Goal: Task Accomplishment & Management: Manage account settings

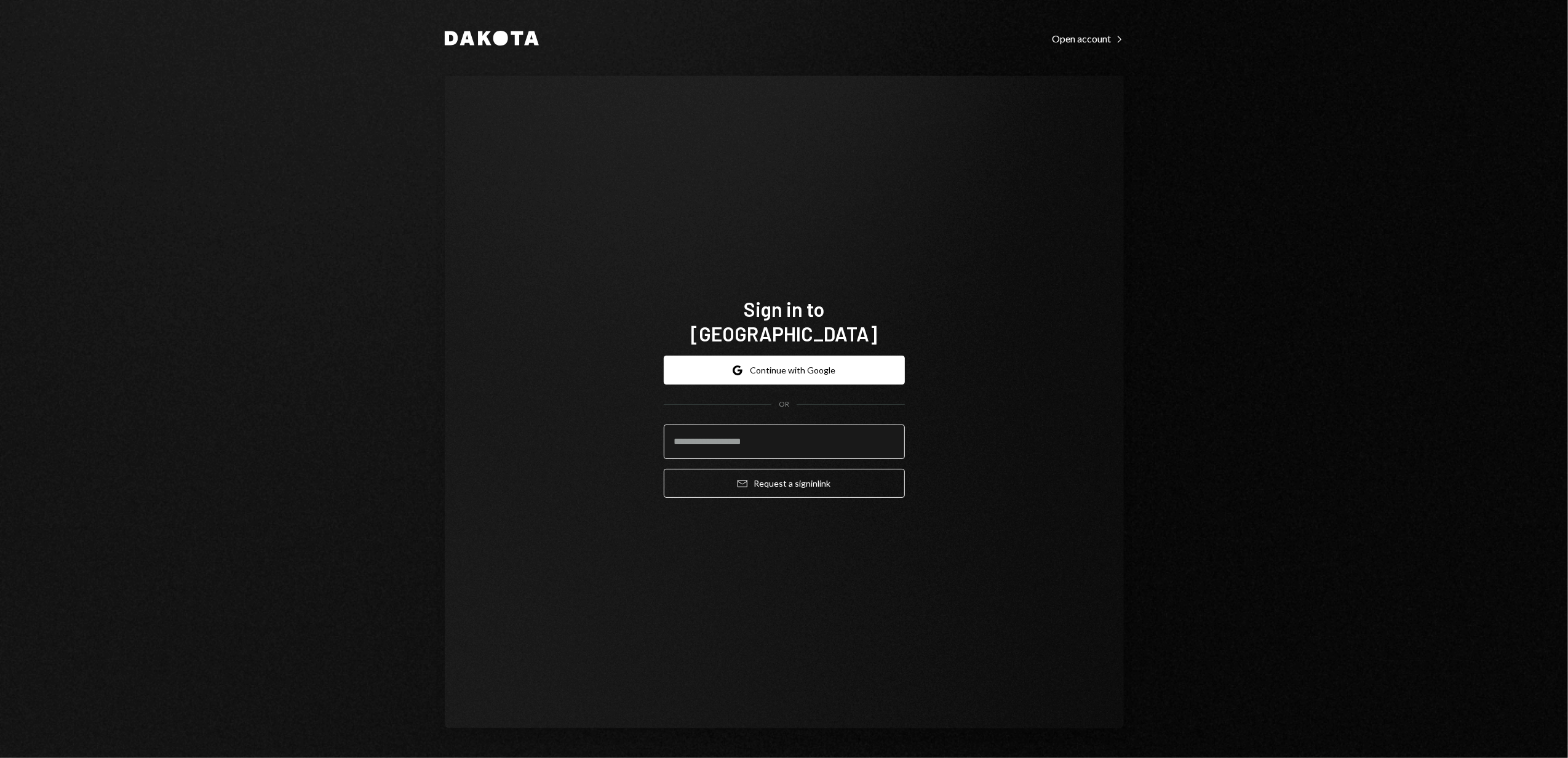
click at [729, 434] on input "email" at bounding box center [784, 441] width 241 height 35
type input "**********"
click at [764, 471] on button "Email Request a sign in link" at bounding box center [784, 483] width 241 height 29
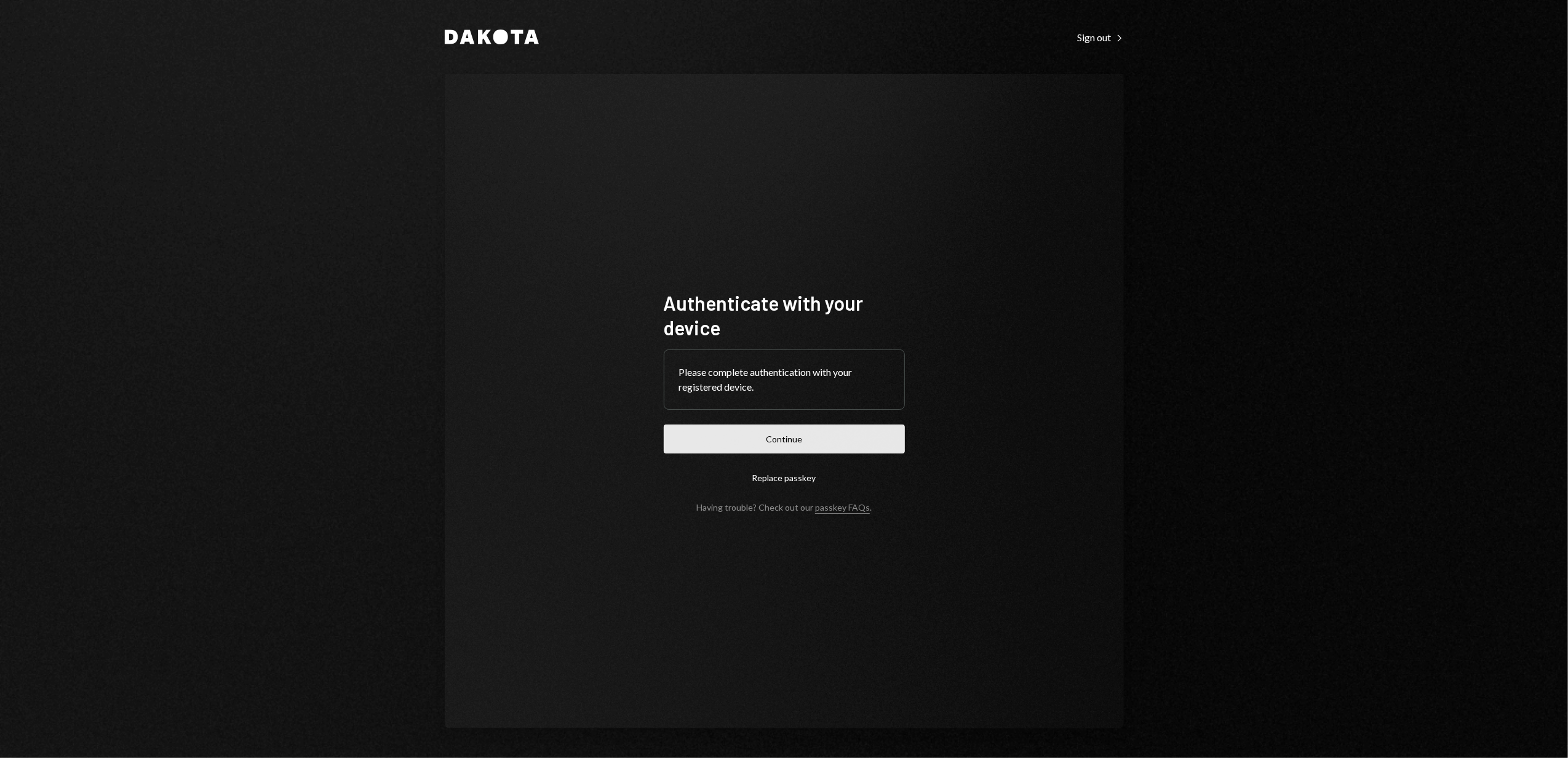
click at [793, 434] on button "Continue" at bounding box center [784, 439] width 241 height 29
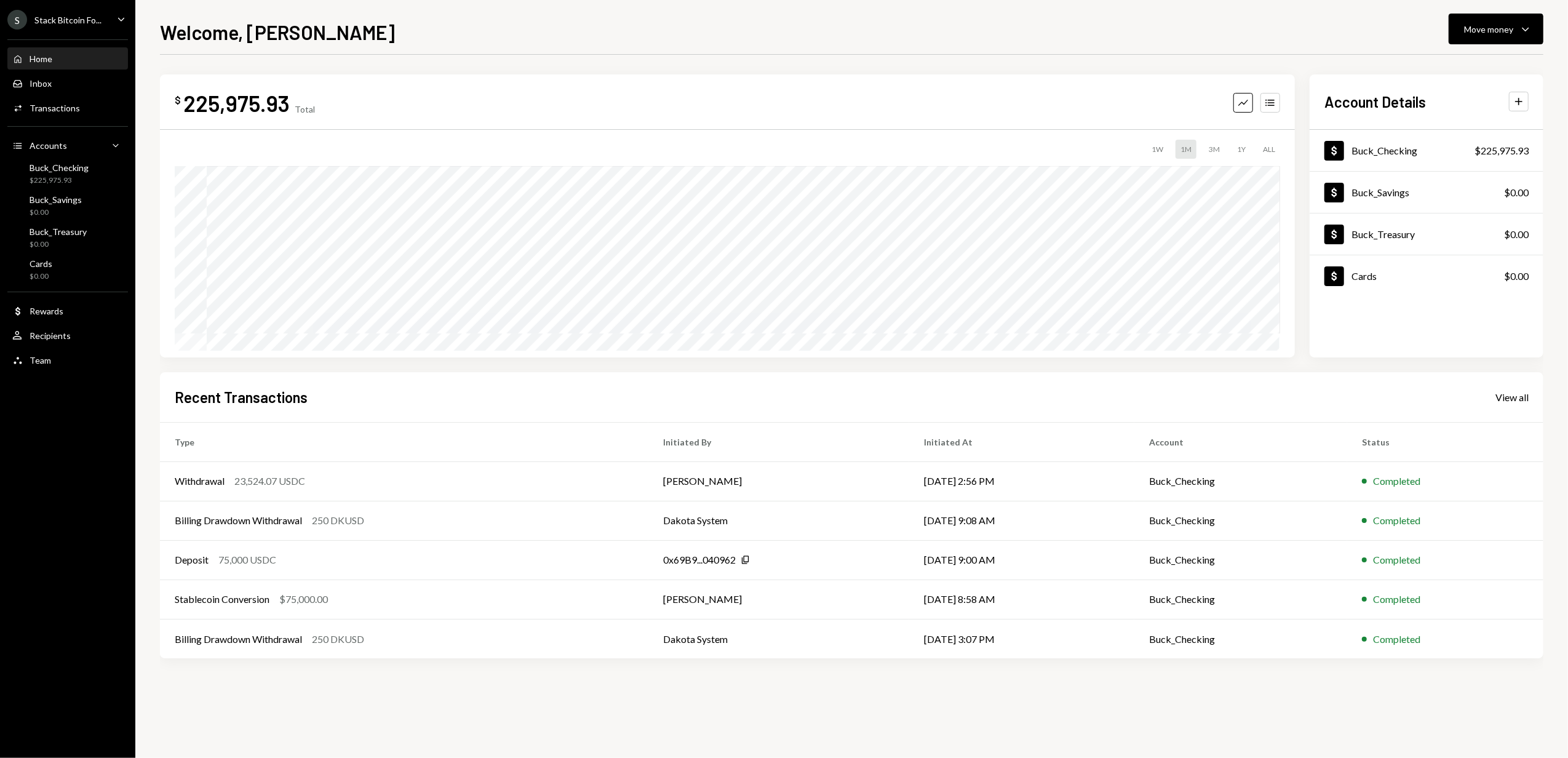
click at [89, 23] on div "Stack Bitcoin Fo..." at bounding box center [67, 20] width 67 height 11
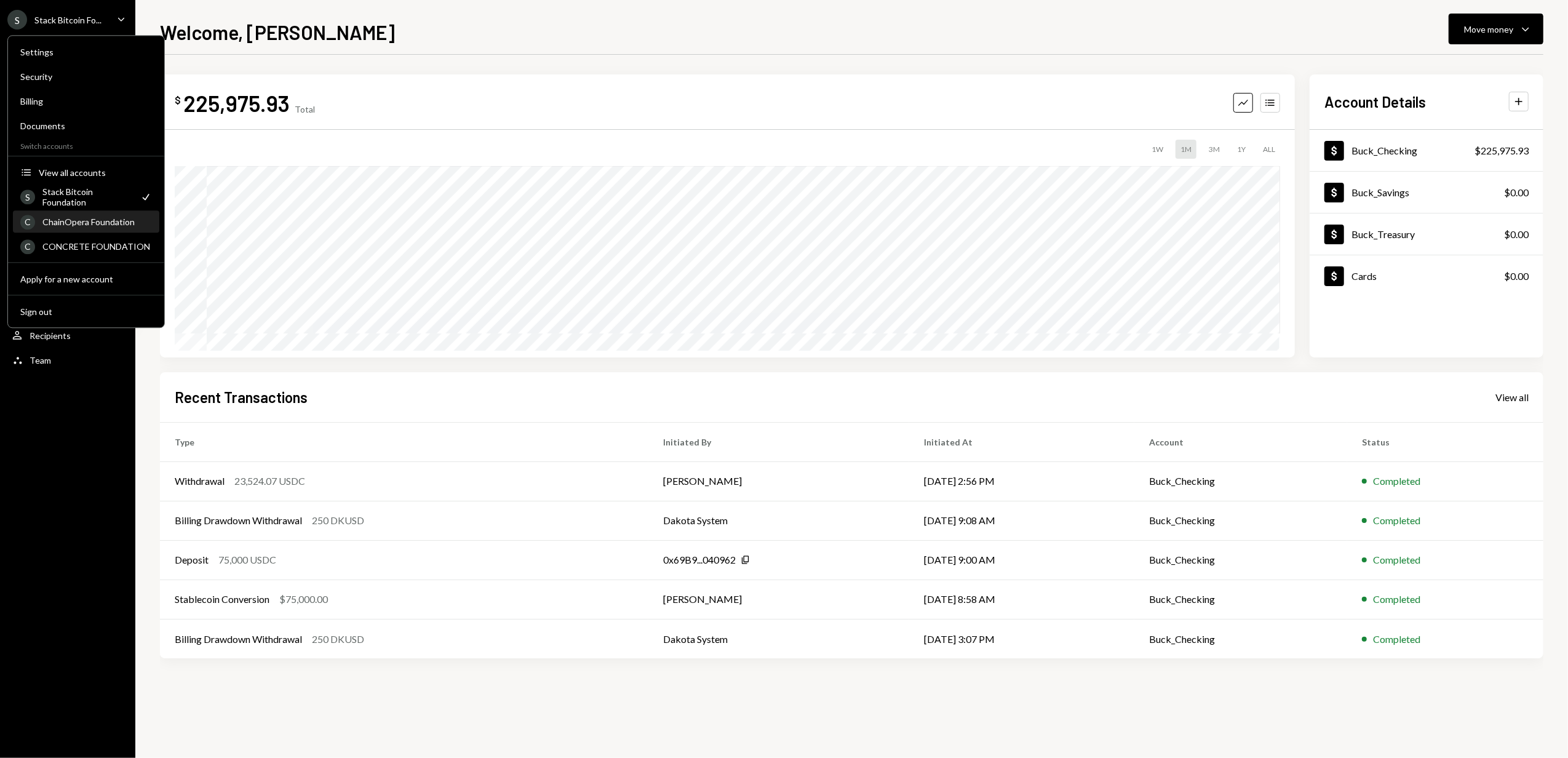
click at [87, 227] on div "C ChainOpera Foundation" at bounding box center [86, 222] width 132 height 21
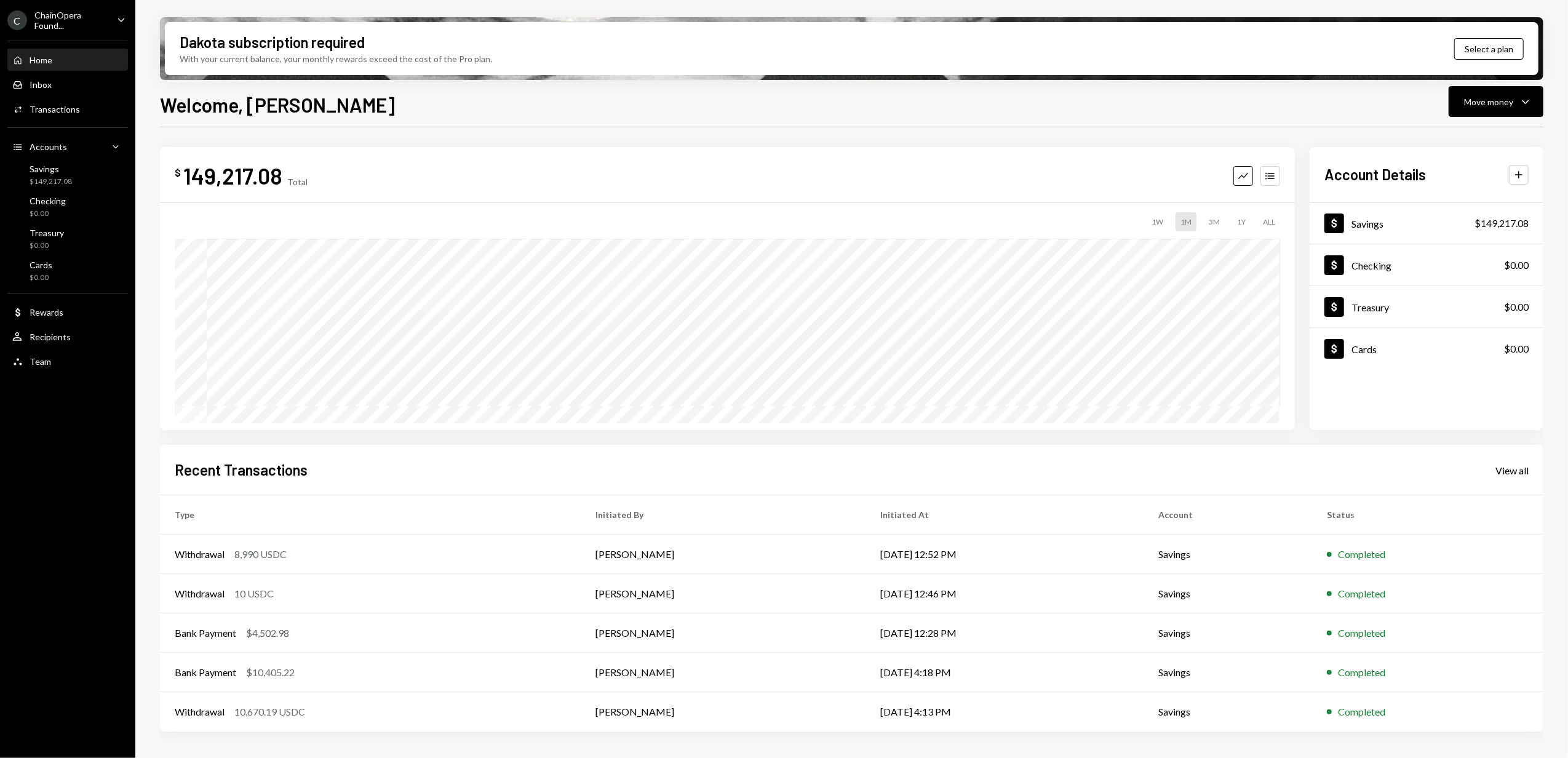
click at [82, 23] on div "ChainOpera Found..." at bounding box center [71, 20] width 73 height 21
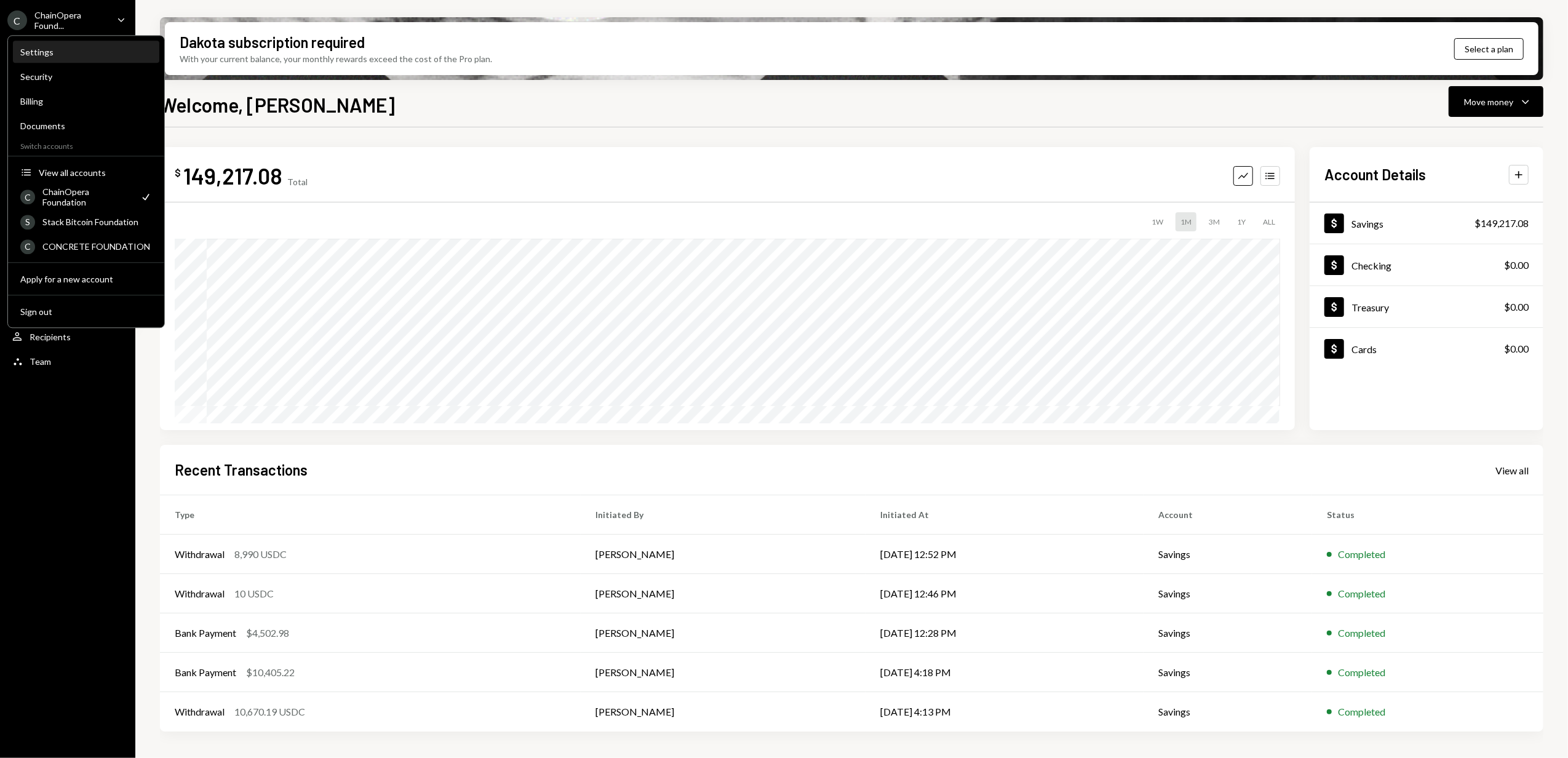
click at [62, 58] on div "Settings" at bounding box center [86, 52] width 132 height 21
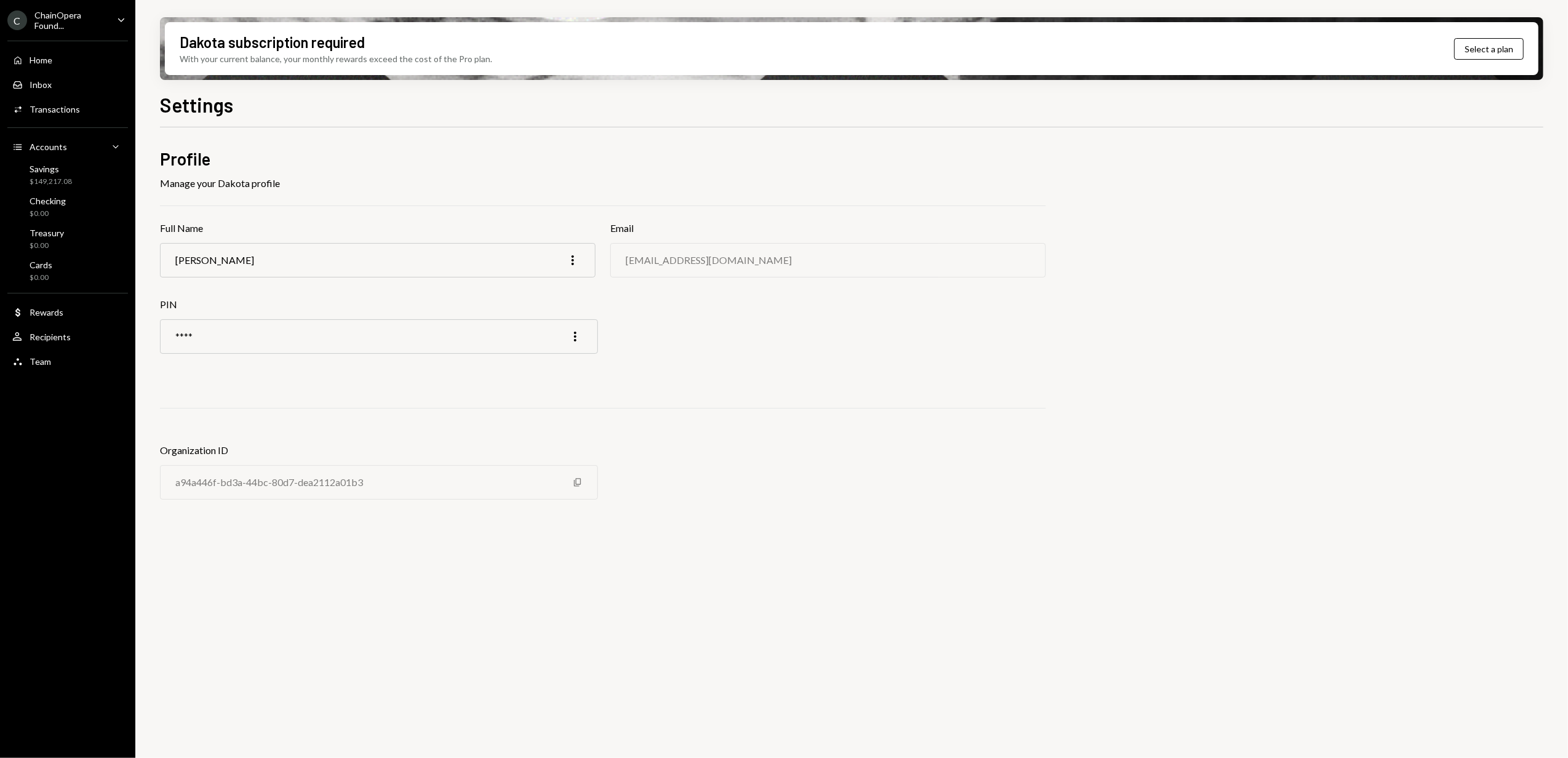
click at [57, 26] on div "ChainOpera Found..." at bounding box center [71, 20] width 73 height 21
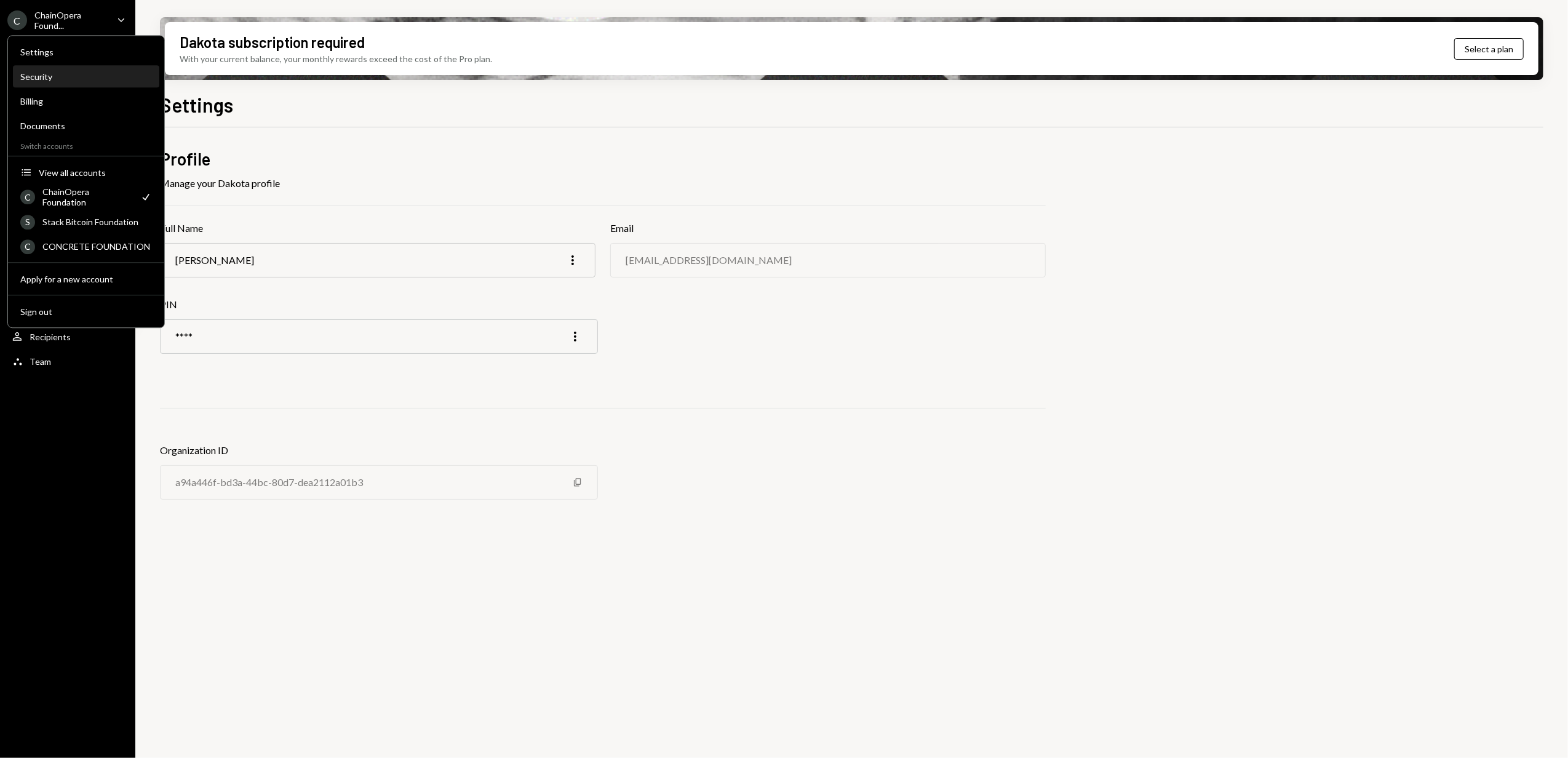
click at [63, 73] on div "Security" at bounding box center [86, 77] width 132 height 11
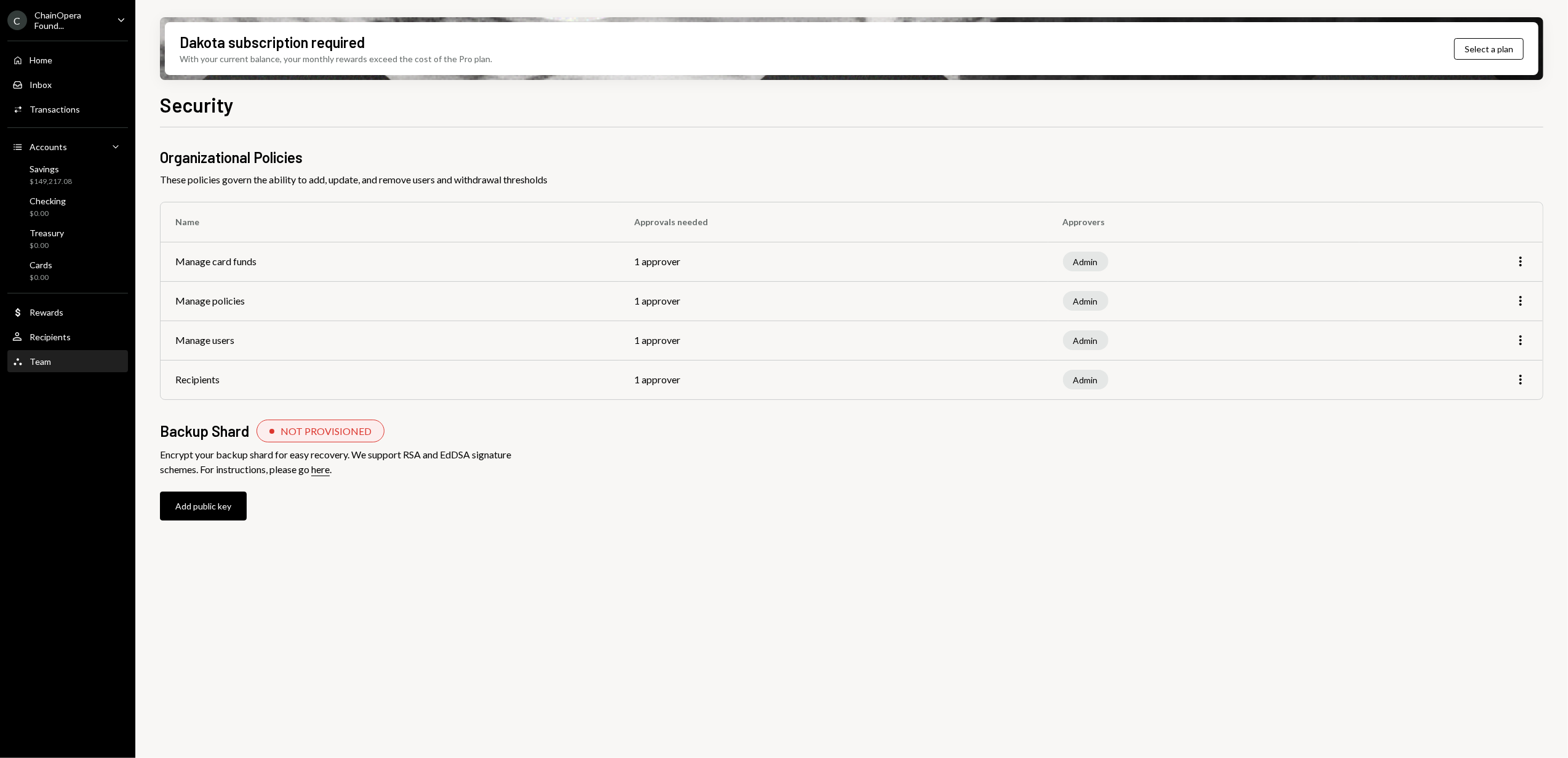
click at [55, 359] on div "Team Team" at bounding box center [67, 361] width 110 height 11
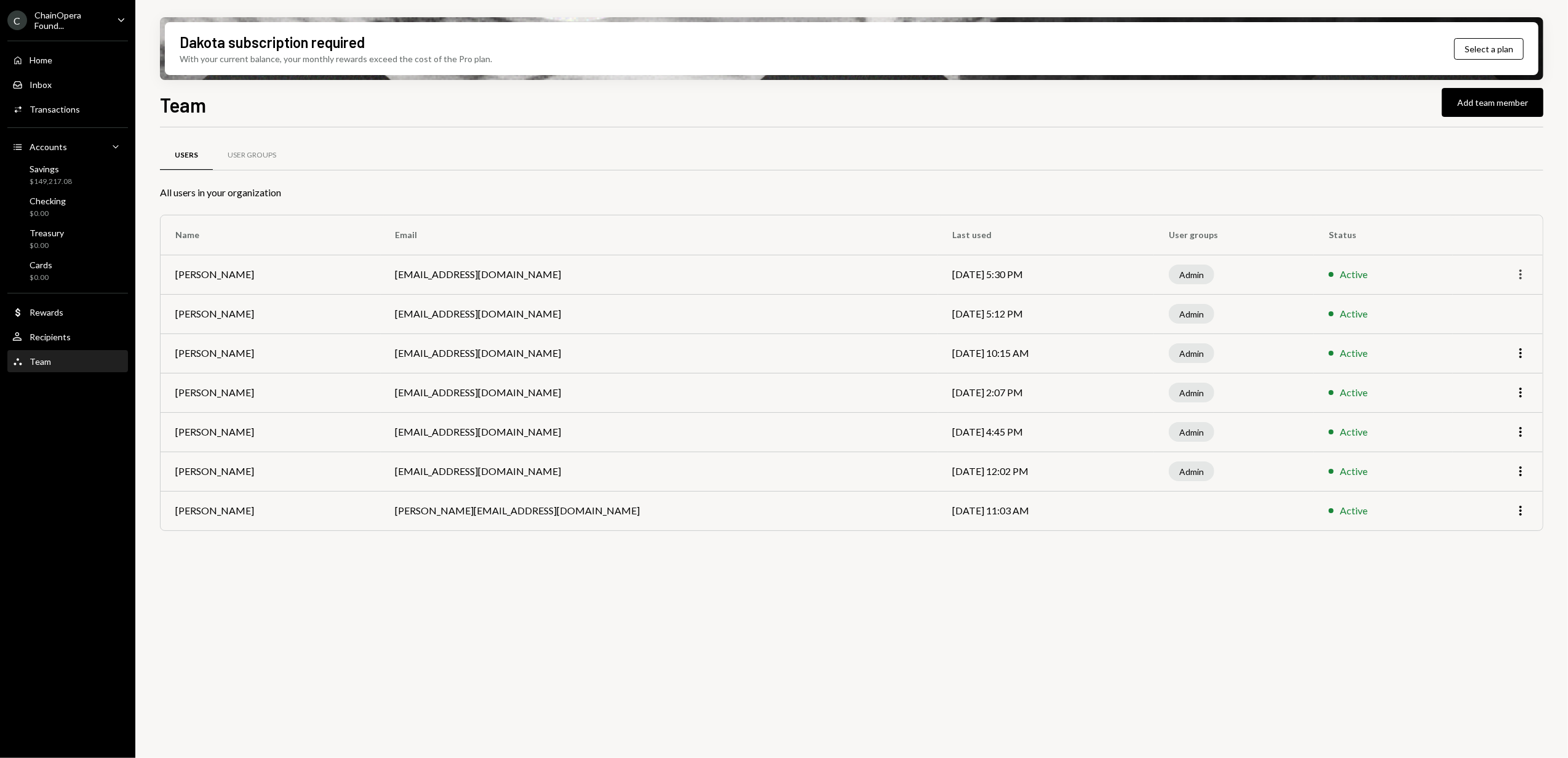
click at [1520, 274] on icon "button" at bounding box center [1520, 274] width 2 height 10
click at [1492, 322] on div "Remove" at bounding box center [1492, 323] width 61 height 21
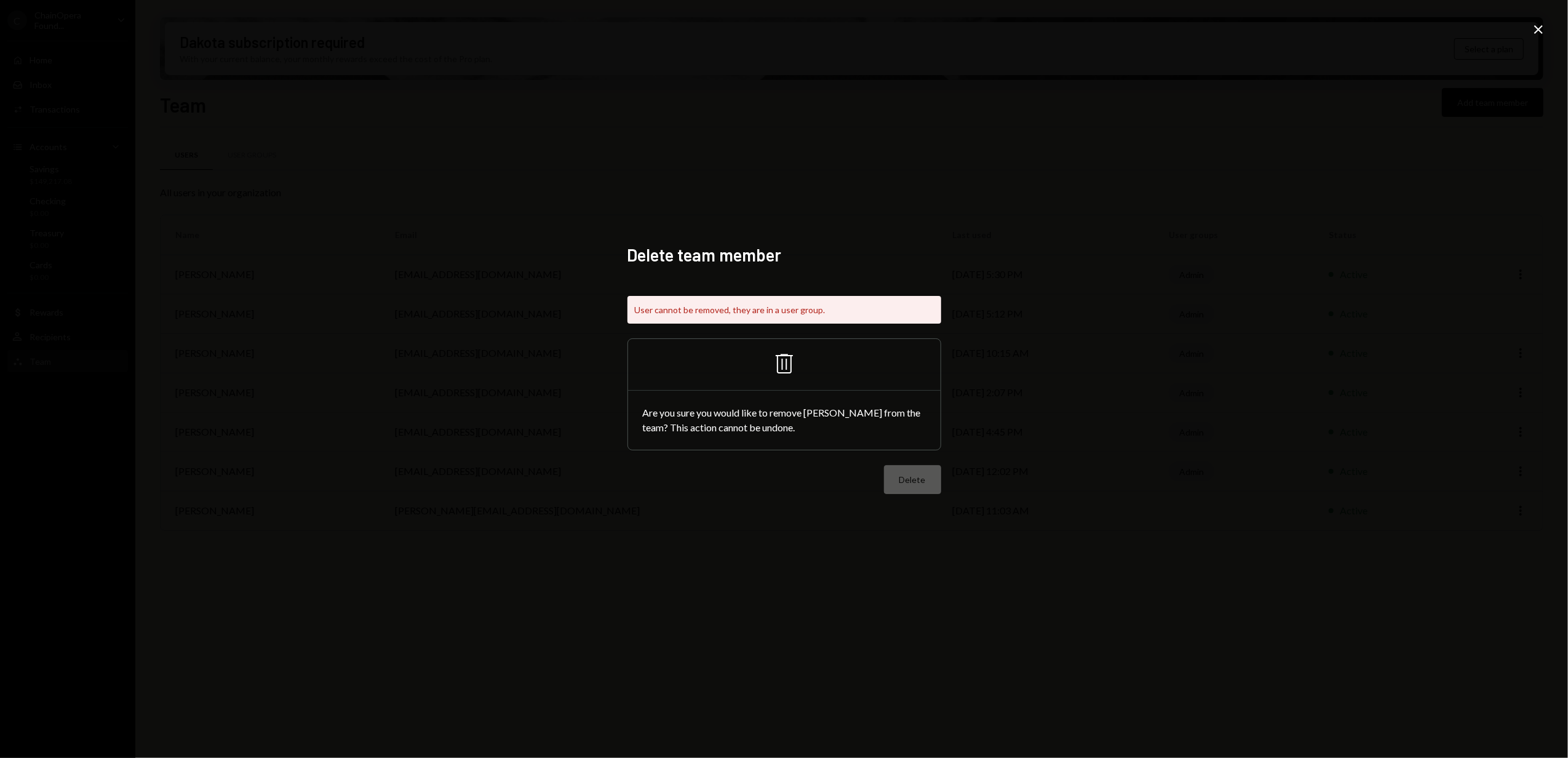
click at [783, 360] on icon "Trash" at bounding box center [784, 364] width 30 height 30
click at [714, 427] on div "Are you sure you would like to remove [PERSON_NAME] from the team? This action …" at bounding box center [784, 420] width 312 height 59
click at [761, 434] on div "Are you sure you would like to remove [PERSON_NAME] from the team? This action …" at bounding box center [784, 420] width 312 height 59
click at [906, 474] on div "Delete" at bounding box center [784, 480] width 314 height 29
click at [1533, 30] on icon "Close" at bounding box center [1538, 29] width 15 height 15
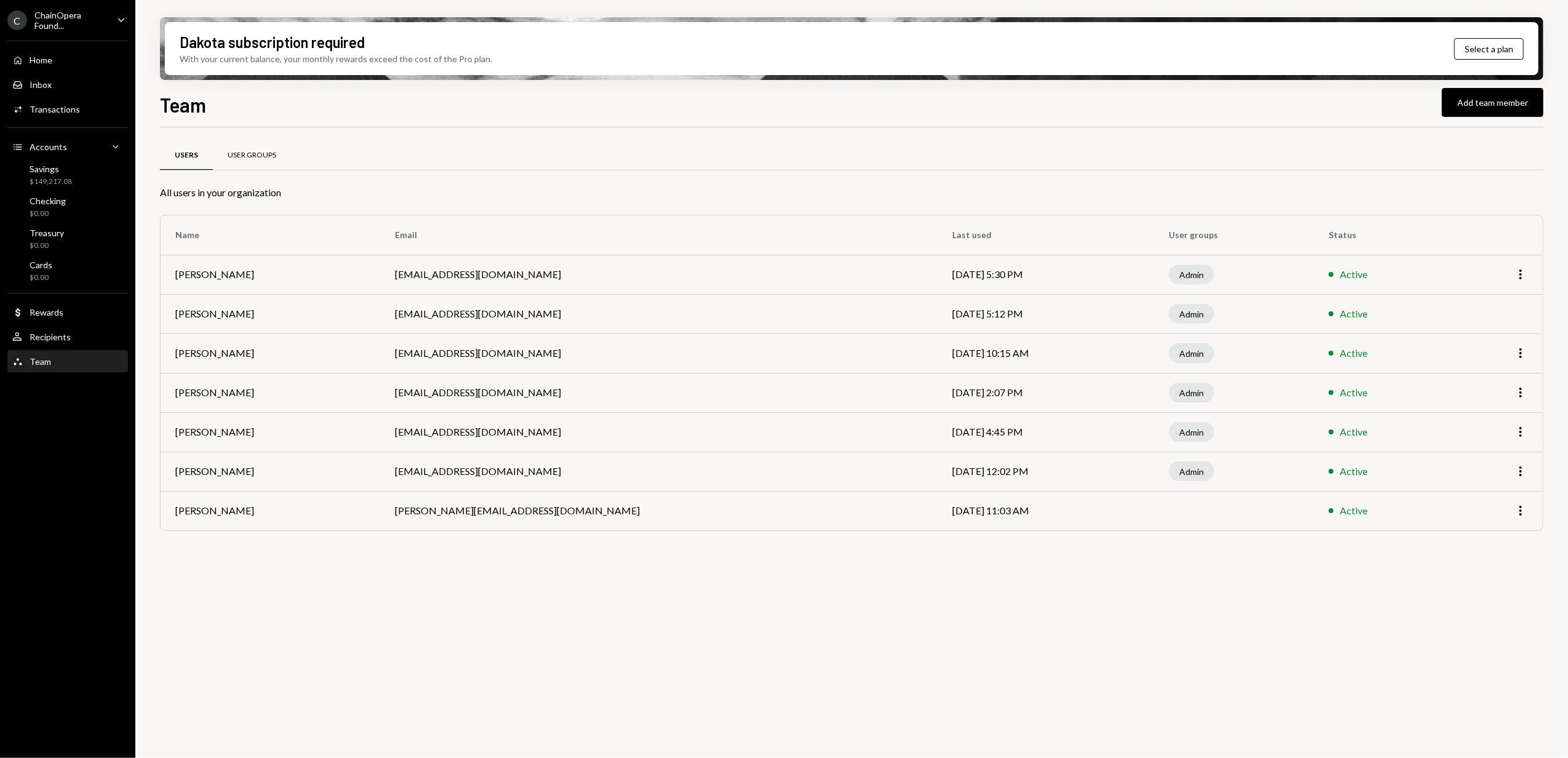
click at [247, 143] on div "User Groups" at bounding box center [252, 156] width 78 height 30
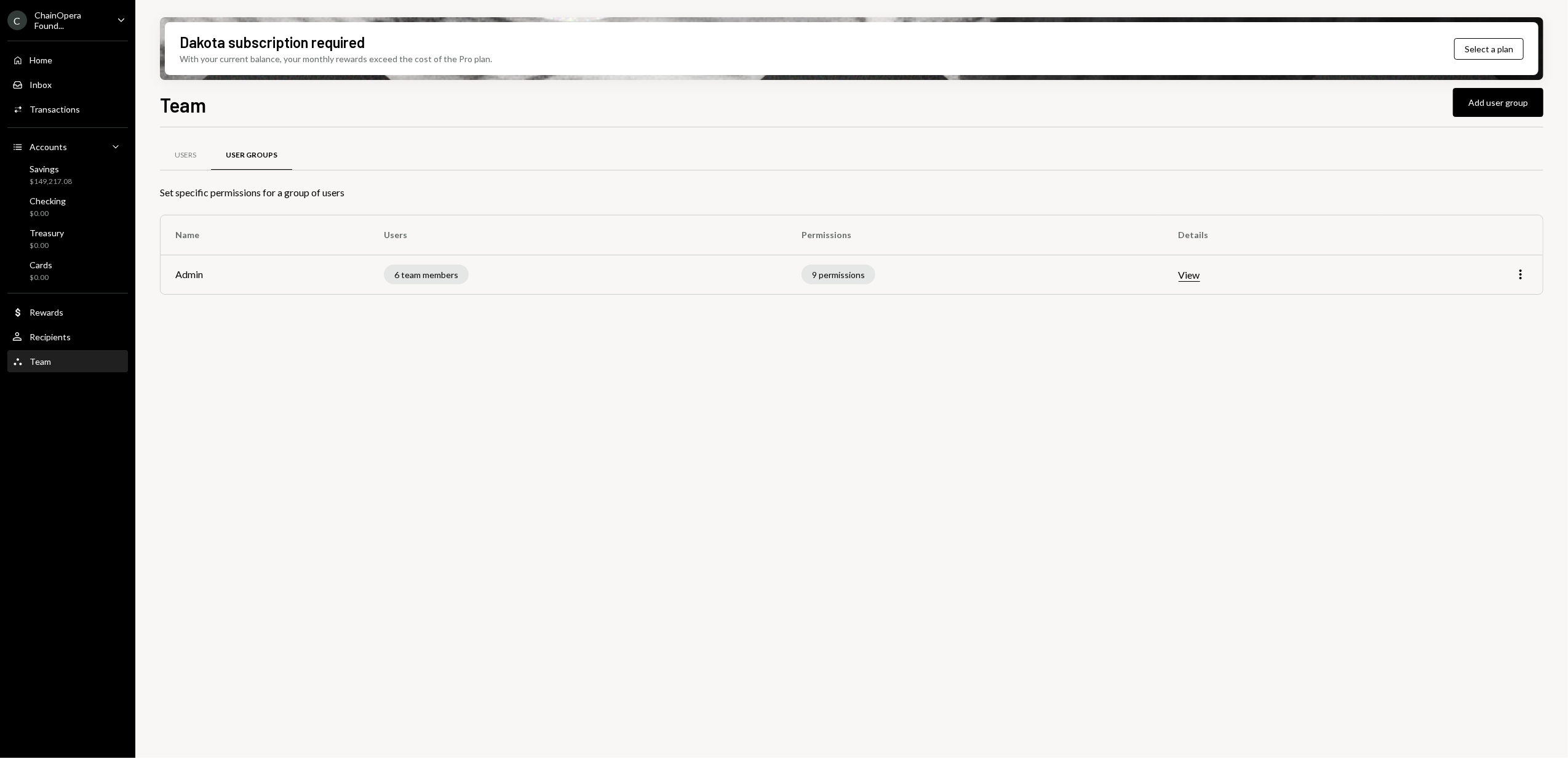
click at [313, 273] on td "Admin" at bounding box center [265, 274] width 209 height 39
click at [1189, 275] on button "View" at bounding box center [1189, 275] width 21 height 13
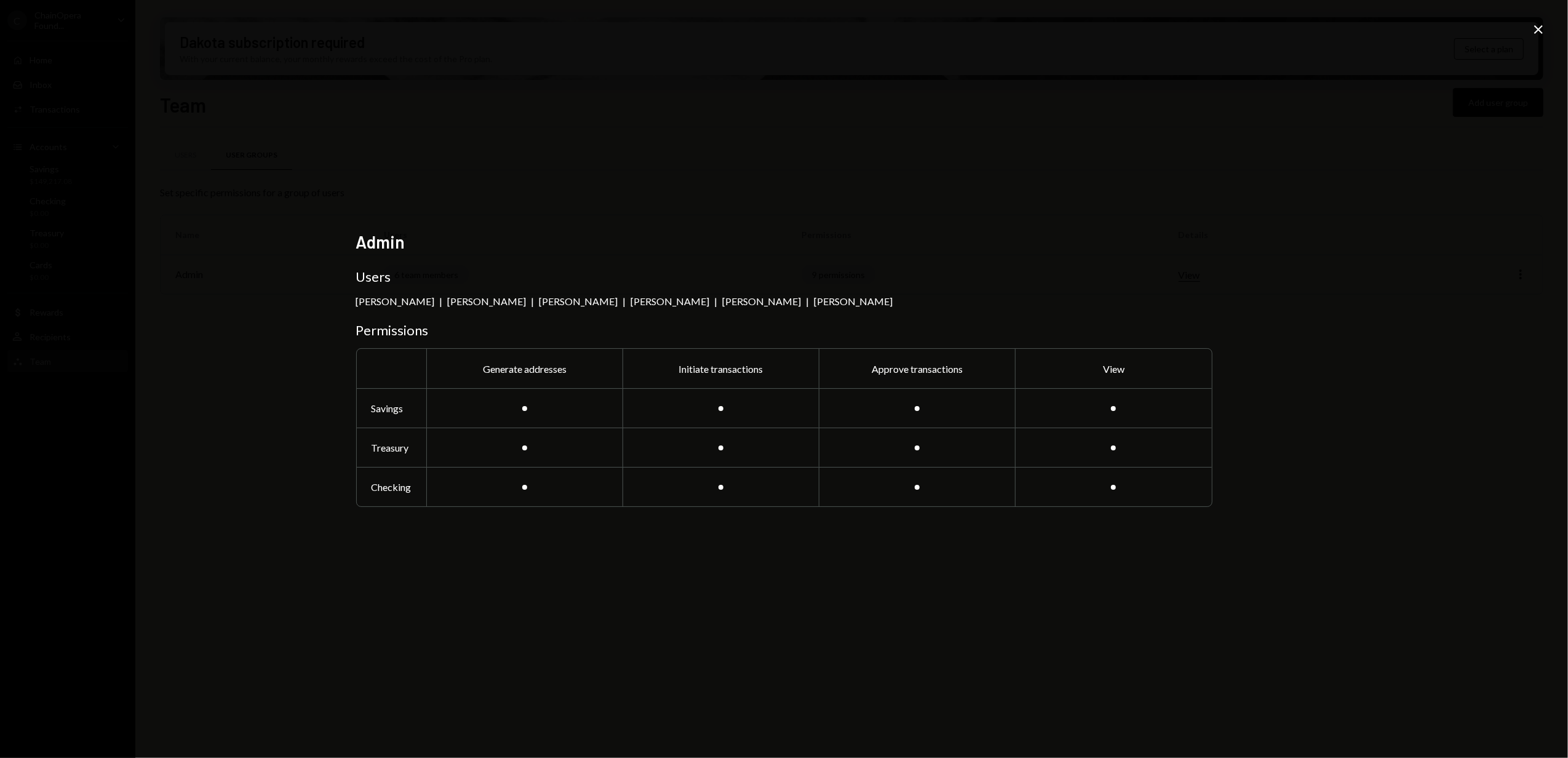
click at [1533, 35] on icon "Close" at bounding box center [1538, 29] width 15 height 15
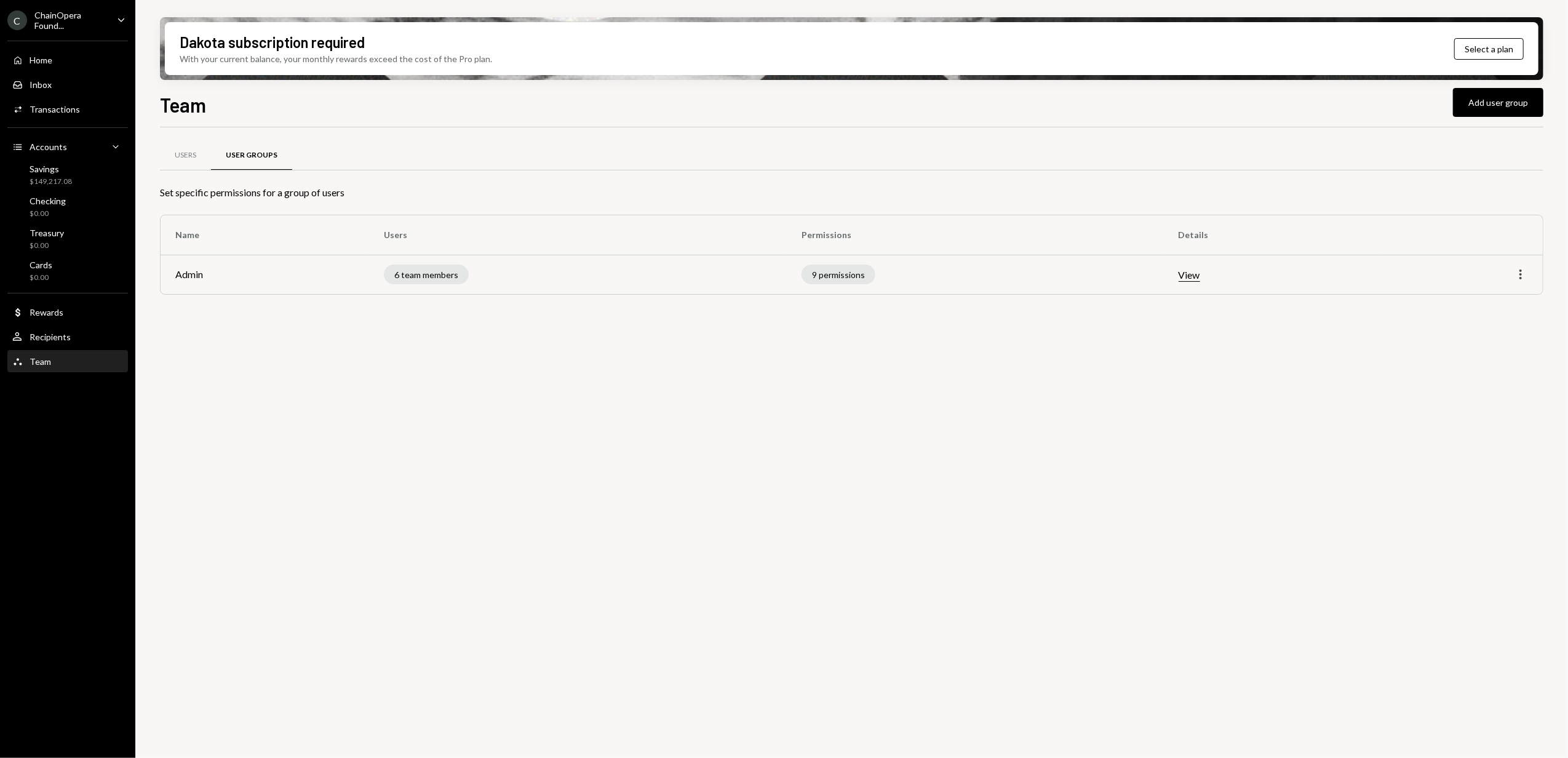
click at [1521, 277] on icon "More" at bounding box center [1520, 274] width 15 height 15
click at [1494, 293] on div "Edit" at bounding box center [1492, 302] width 61 height 21
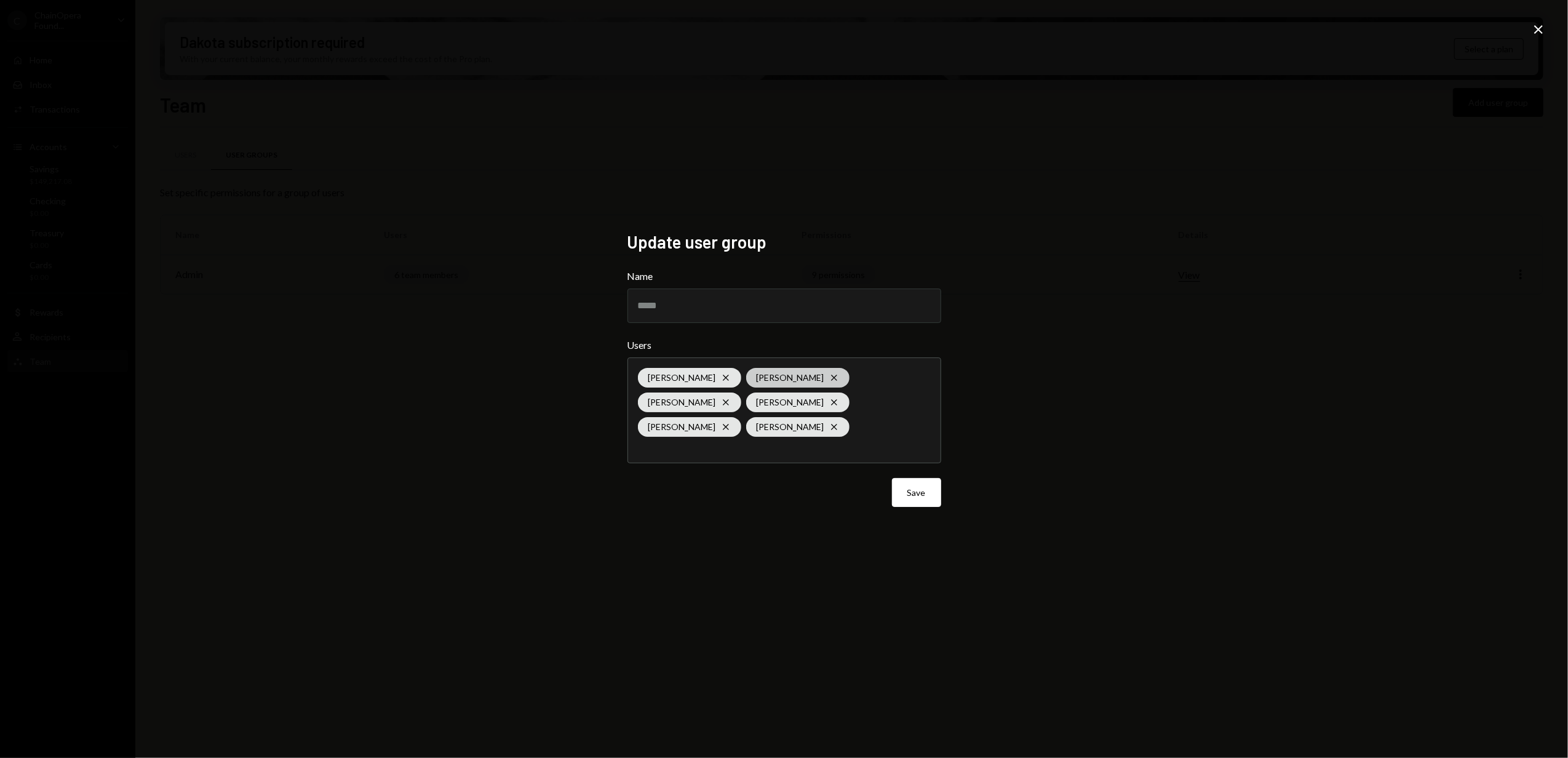
click at [831, 375] on icon at bounding box center [833, 377] width 5 height 5
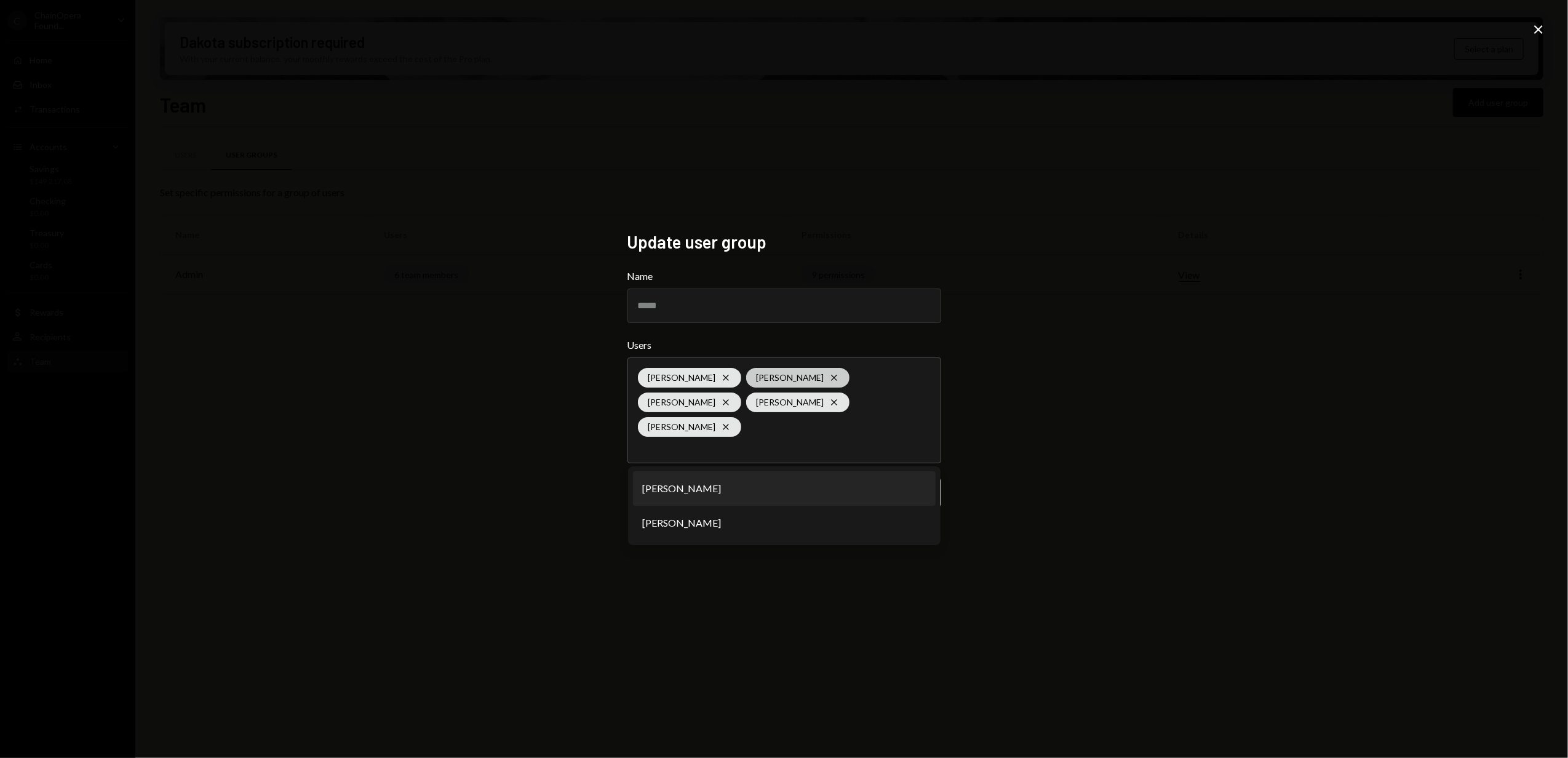
click at [829, 374] on icon "Cross" at bounding box center [833, 377] width 10 height 10
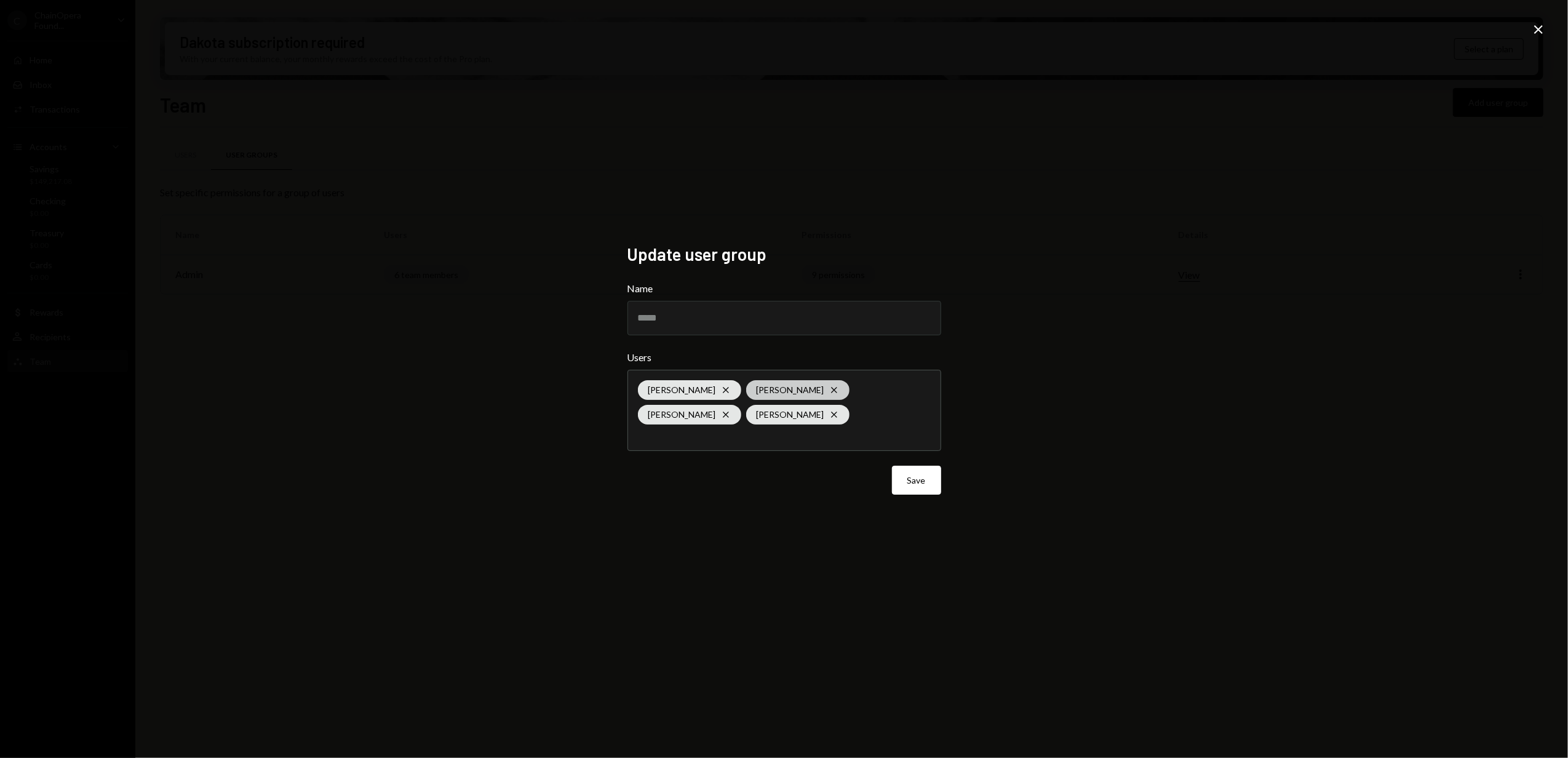
click at [832, 387] on icon "Cross" at bounding box center [833, 390] width 10 height 10
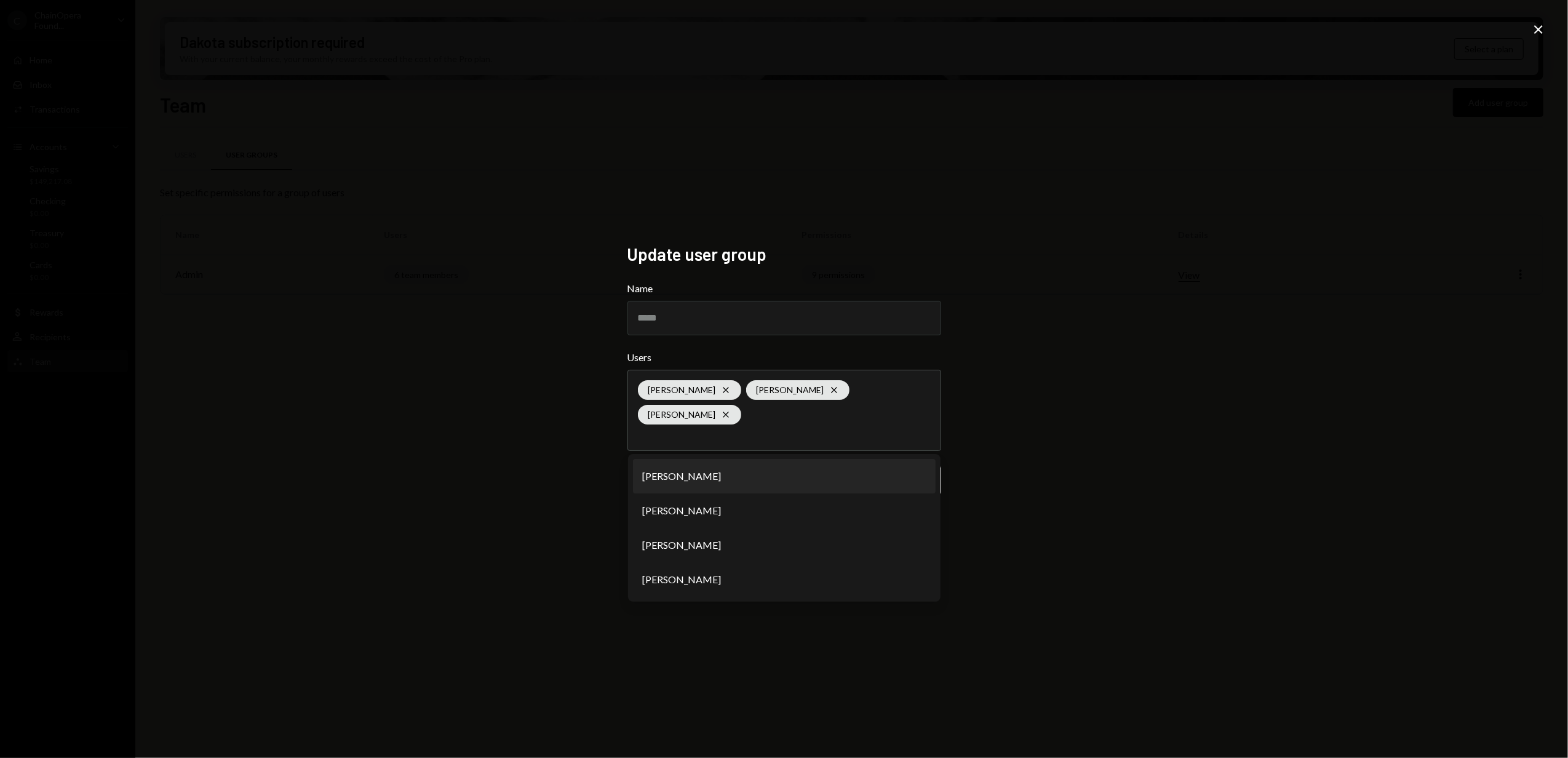
click at [544, 400] on div "Update user group Name ***** Users [PERSON_NAME] [PERSON_NAME] Cross [PERSON_NA…" at bounding box center [784, 379] width 1568 height 758
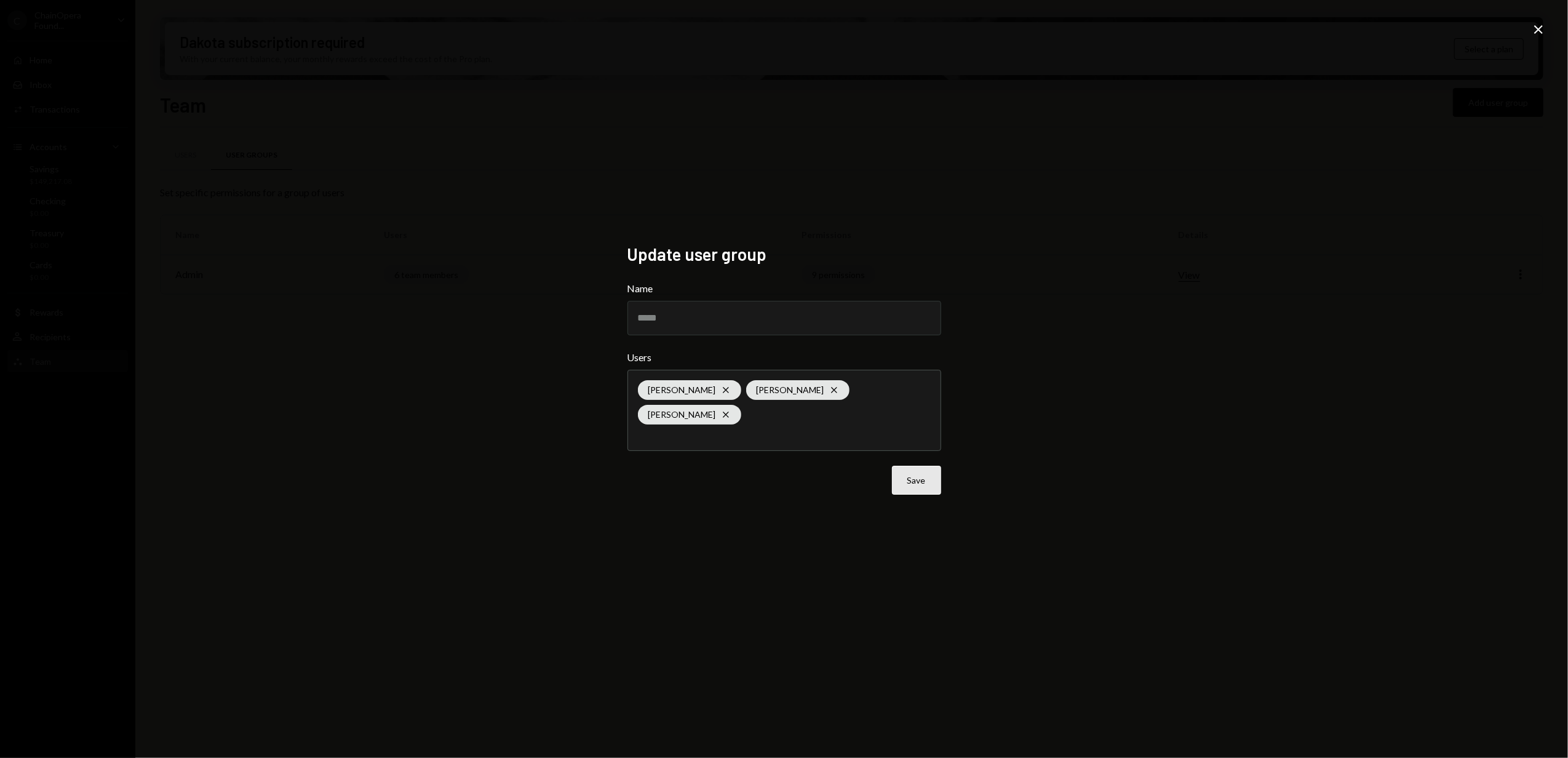
click at [920, 471] on button "Save" at bounding box center [916, 480] width 49 height 29
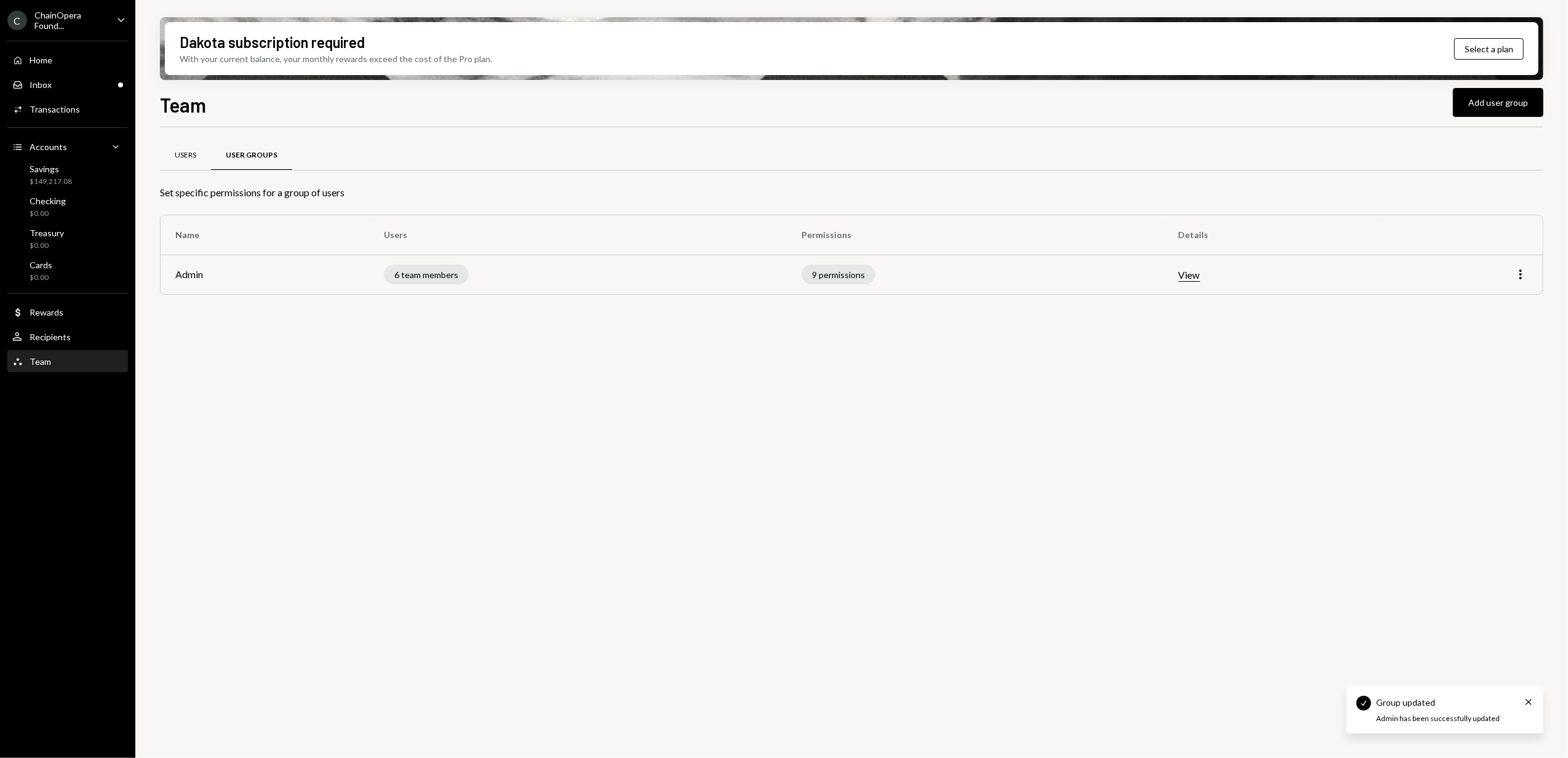
click at [187, 163] on div "Users" at bounding box center [186, 156] width 51 height 30
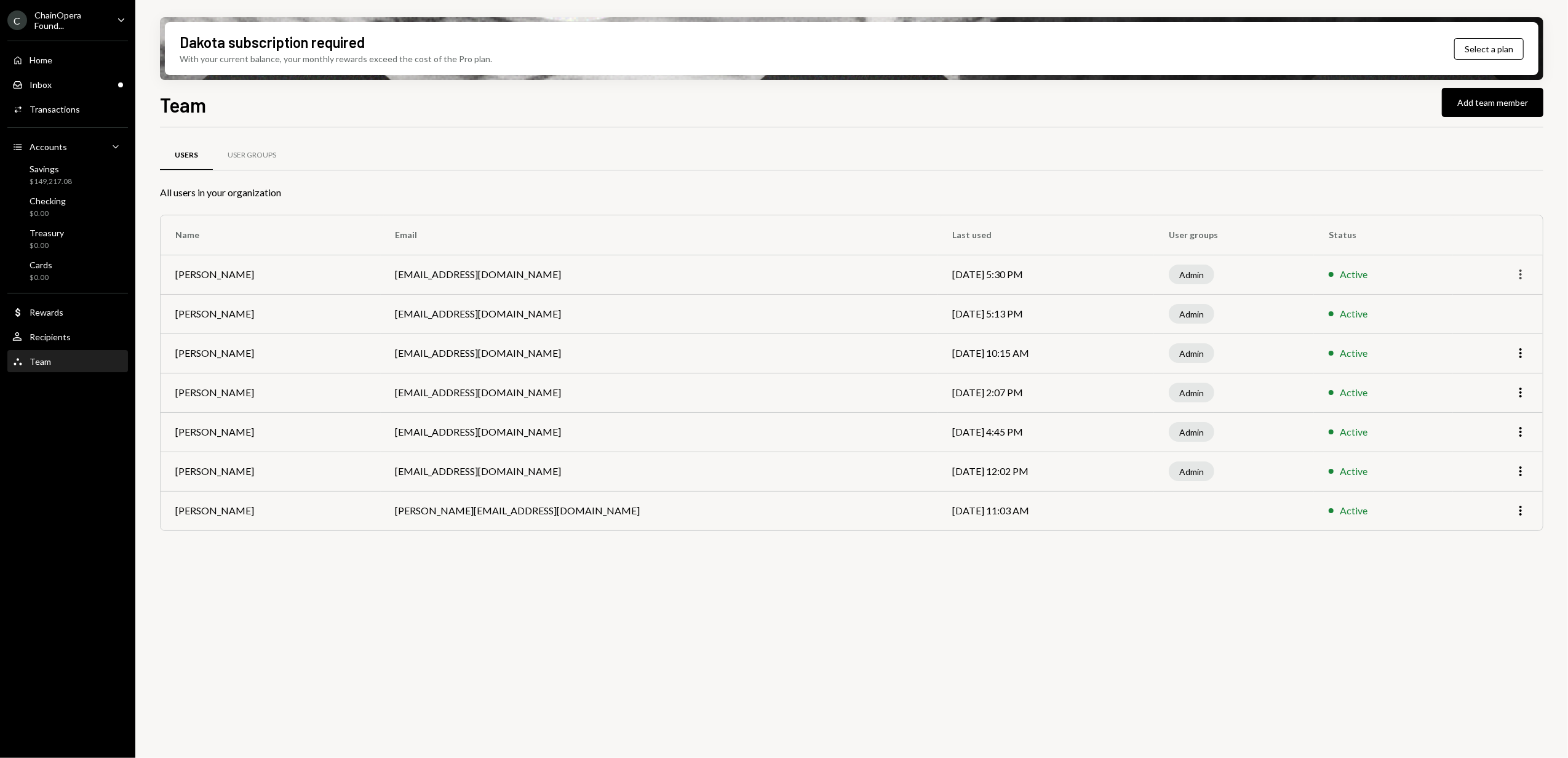
click at [1522, 275] on icon "More" at bounding box center [1520, 274] width 15 height 15
click at [1490, 321] on div "Remove" at bounding box center [1492, 323] width 61 height 21
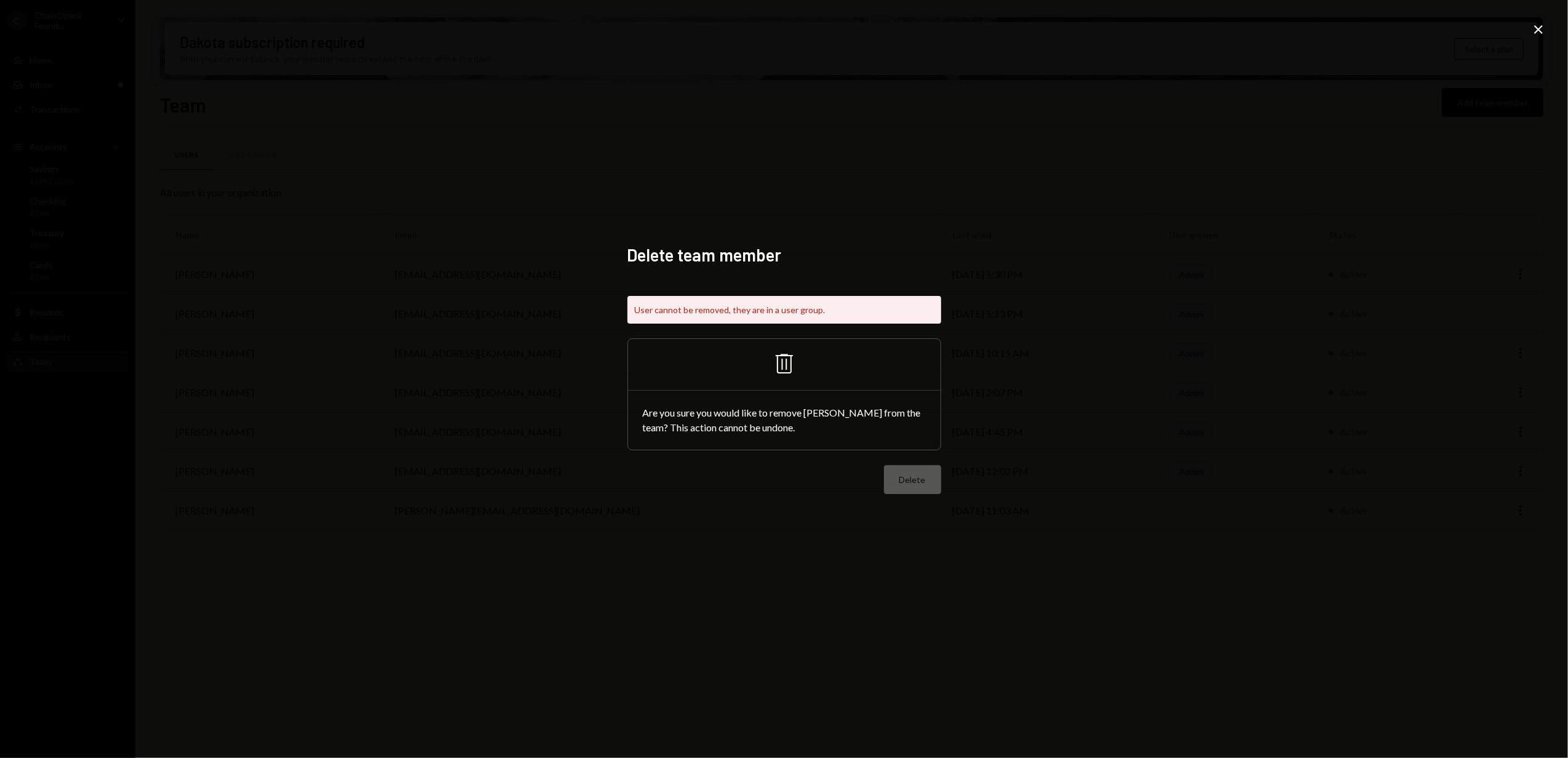
click at [1533, 25] on icon "Close" at bounding box center [1538, 29] width 15 height 15
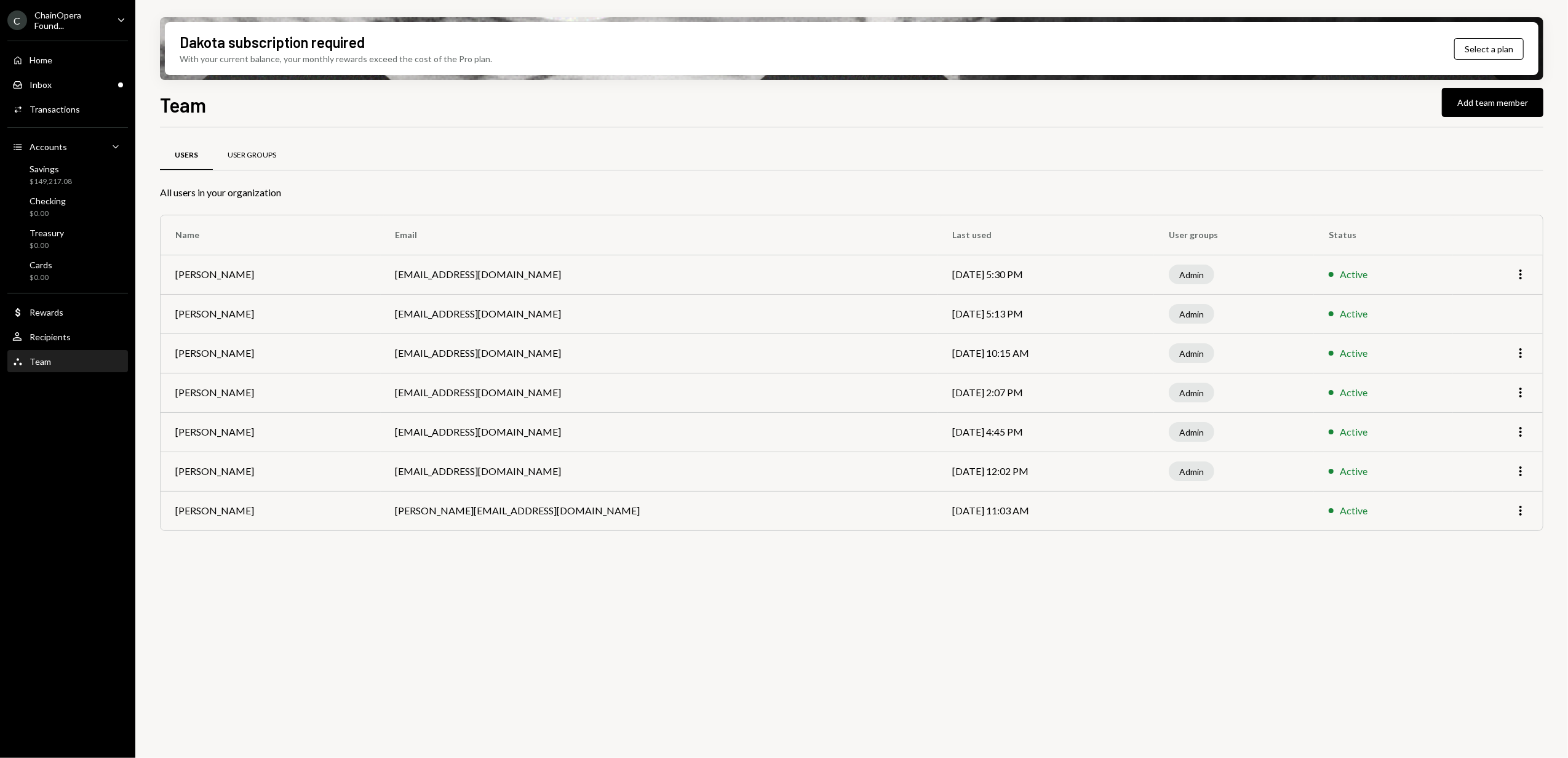
click at [241, 166] on div "User Groups" at bounding box center [252, 156] width 78 height 30
click at [1524, 277] on icon "More" at bounding box center [1520, 274] width 15 height 15
click at [1489, 323] on div "Remove" at bounding box center [1492, 323] width 61 height 21
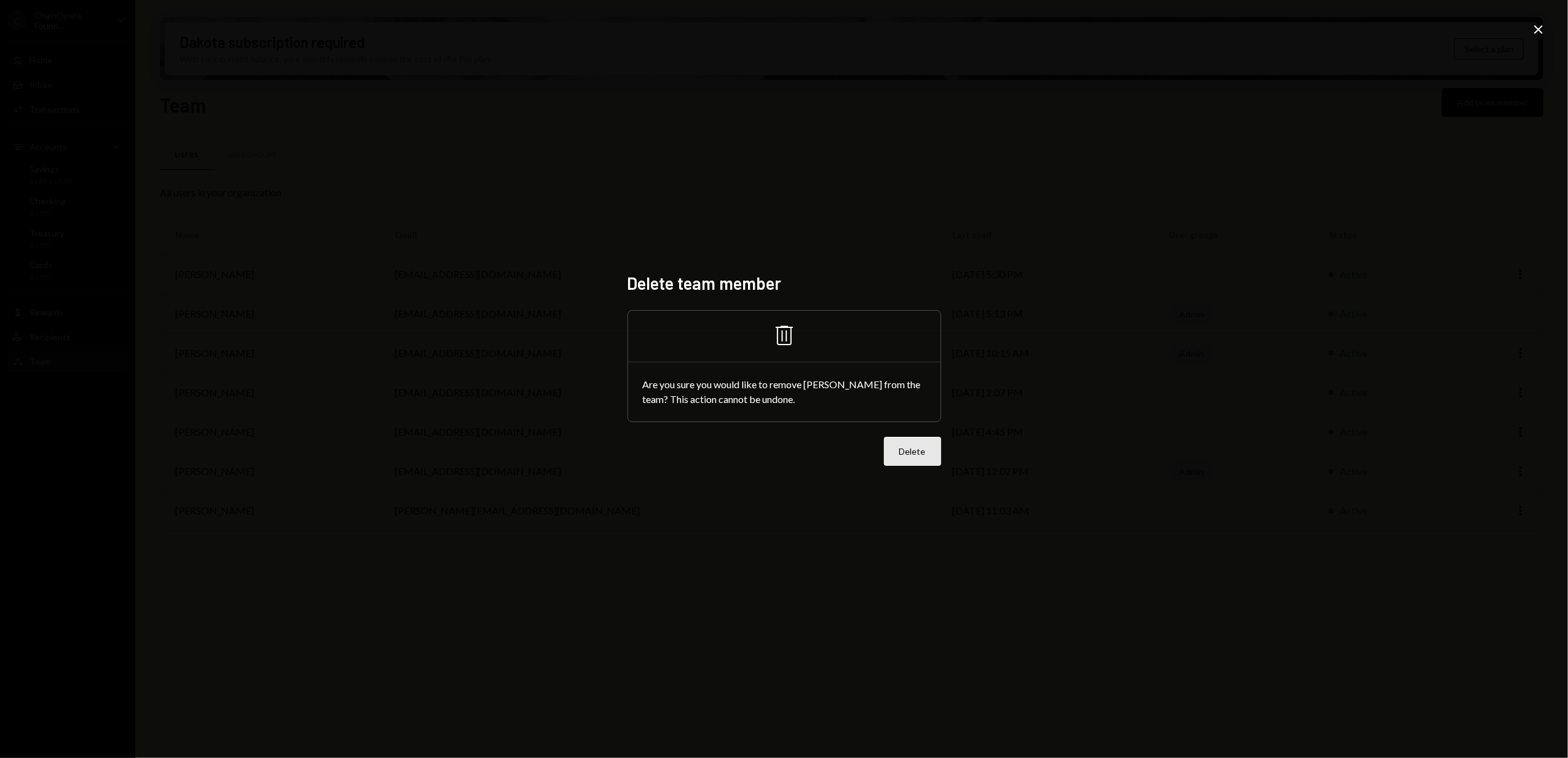
click at [902, 456] on button "Delete" at bounding box center [912, 452] width 58 height 29
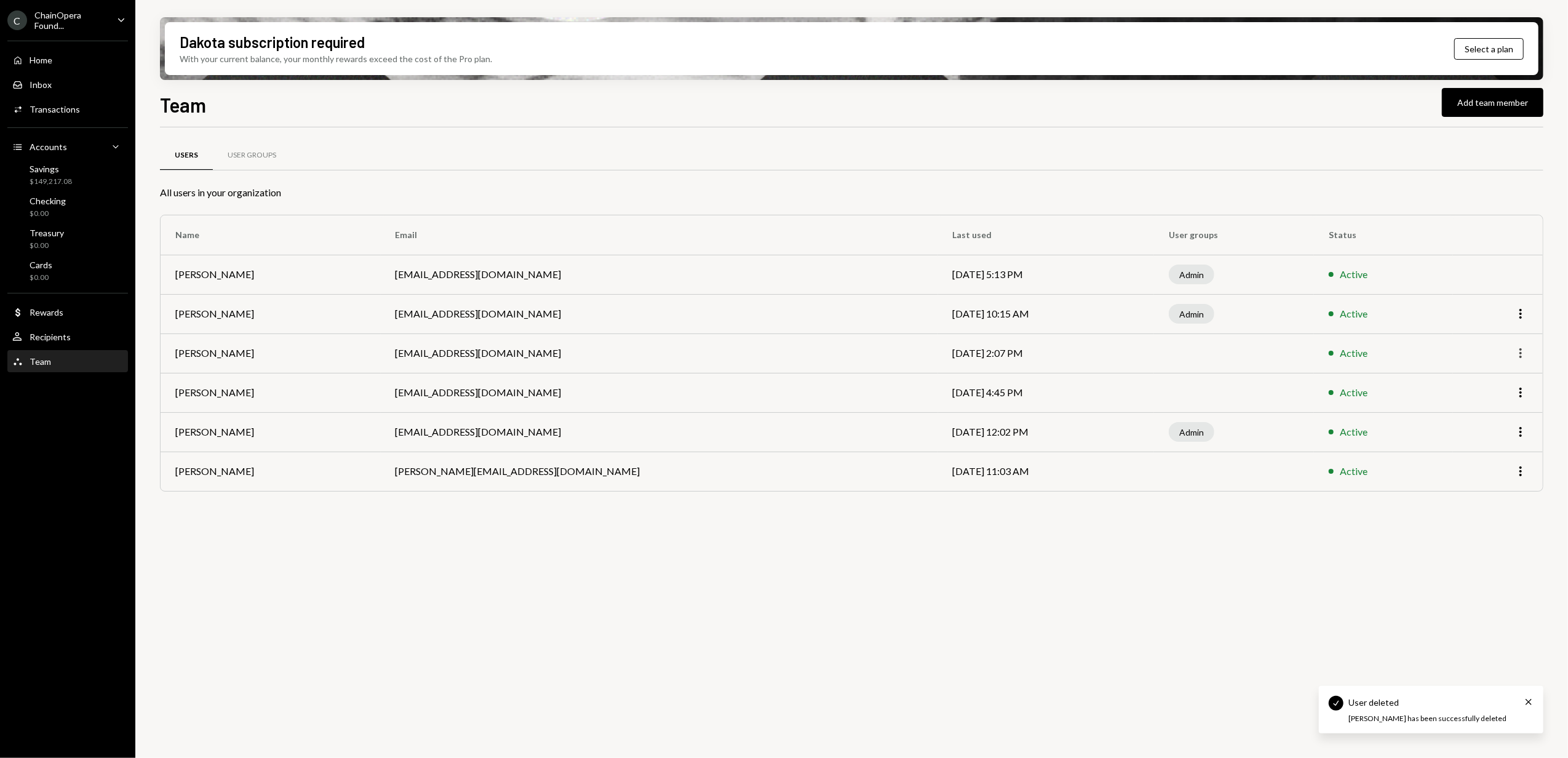
click at [1524, 353] on icon "More" at bounding box center [1520, 353] width 15 height 15
click at [1496, 401] on div "Remove" at bounding box center [1492, 401] width 61 height 21
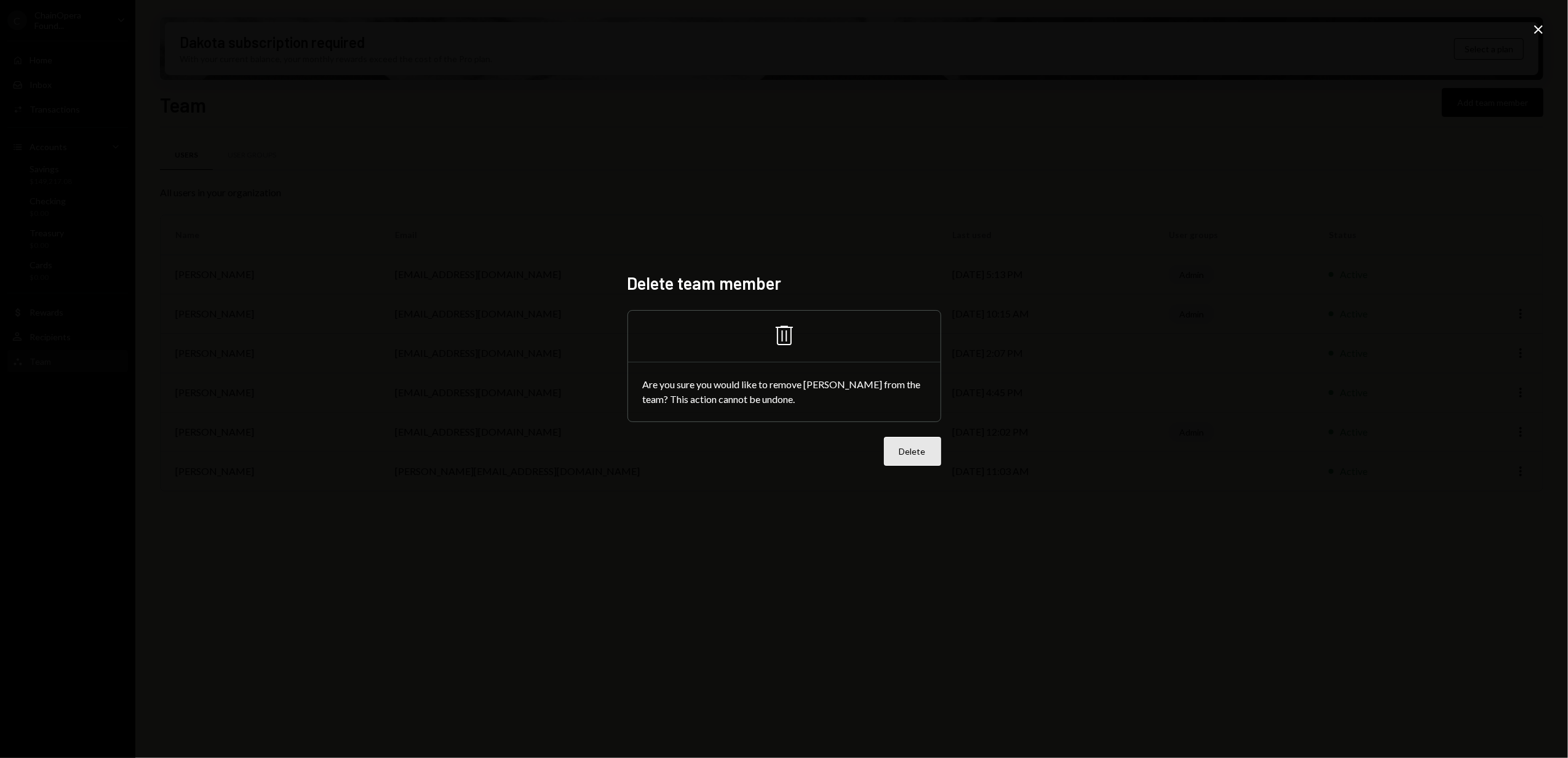
click at [922, 448] on button "Delete" at bounding box center [912, 452] width 58 height 29
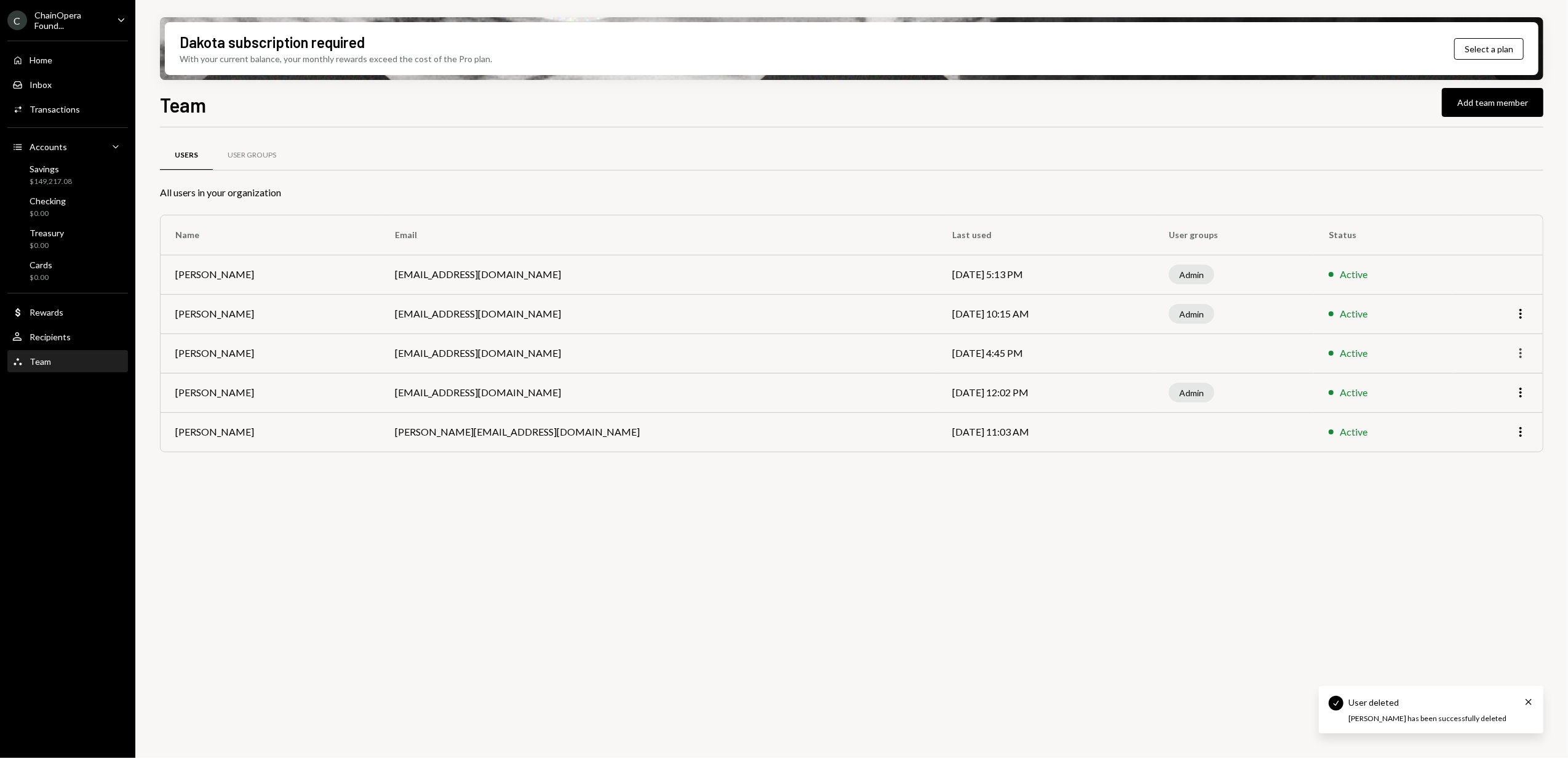
click at [1519, 352] on icon "More" at bounding box center [1520, 353] width 15 height 15
click at [1487, 399] on div "Remove" at bounding box center [1492, 401] width 61 height 21
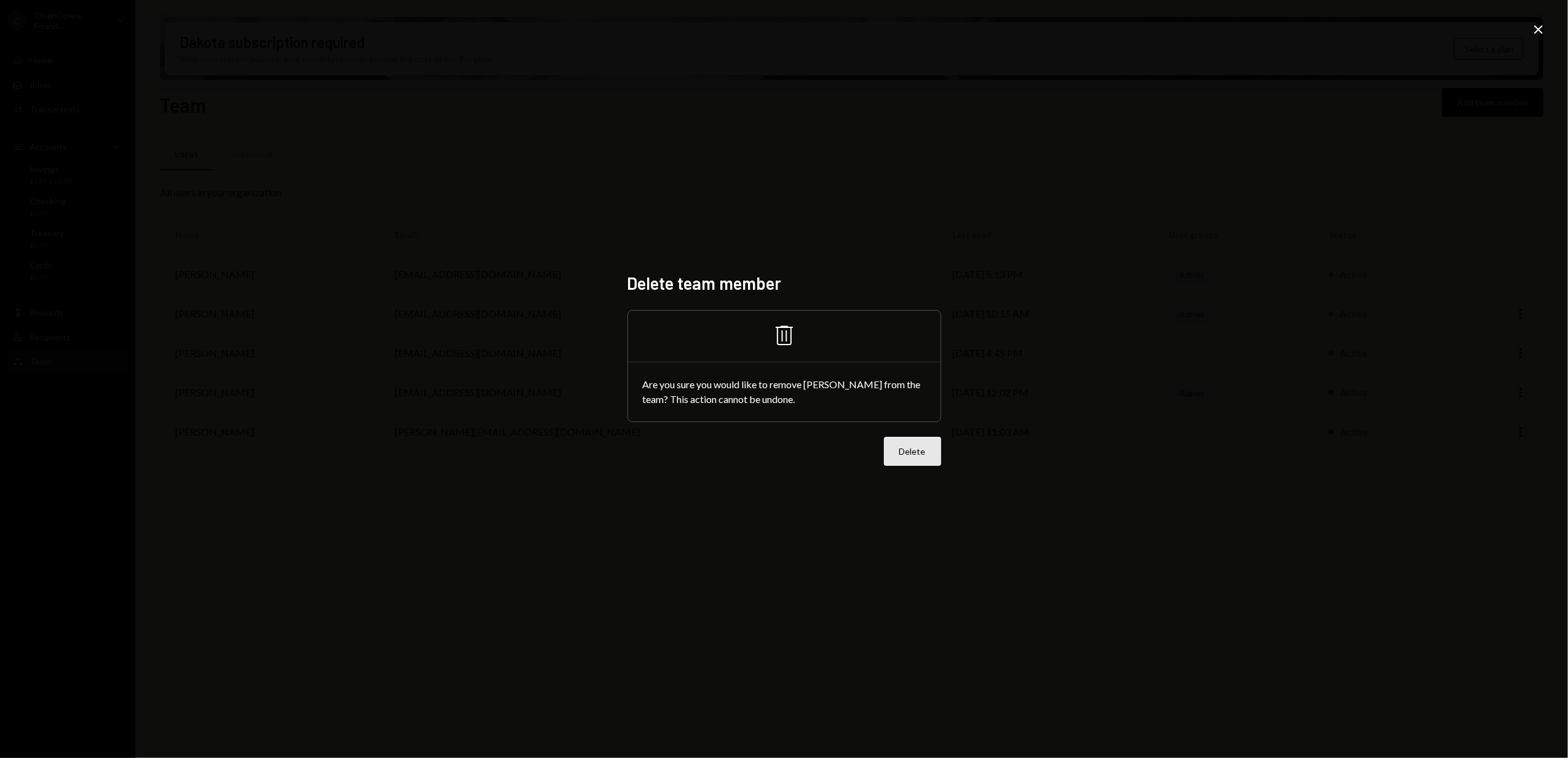
click at [915, 453] on button "Delete" at bounding box center [912, 452] width 58 height 29
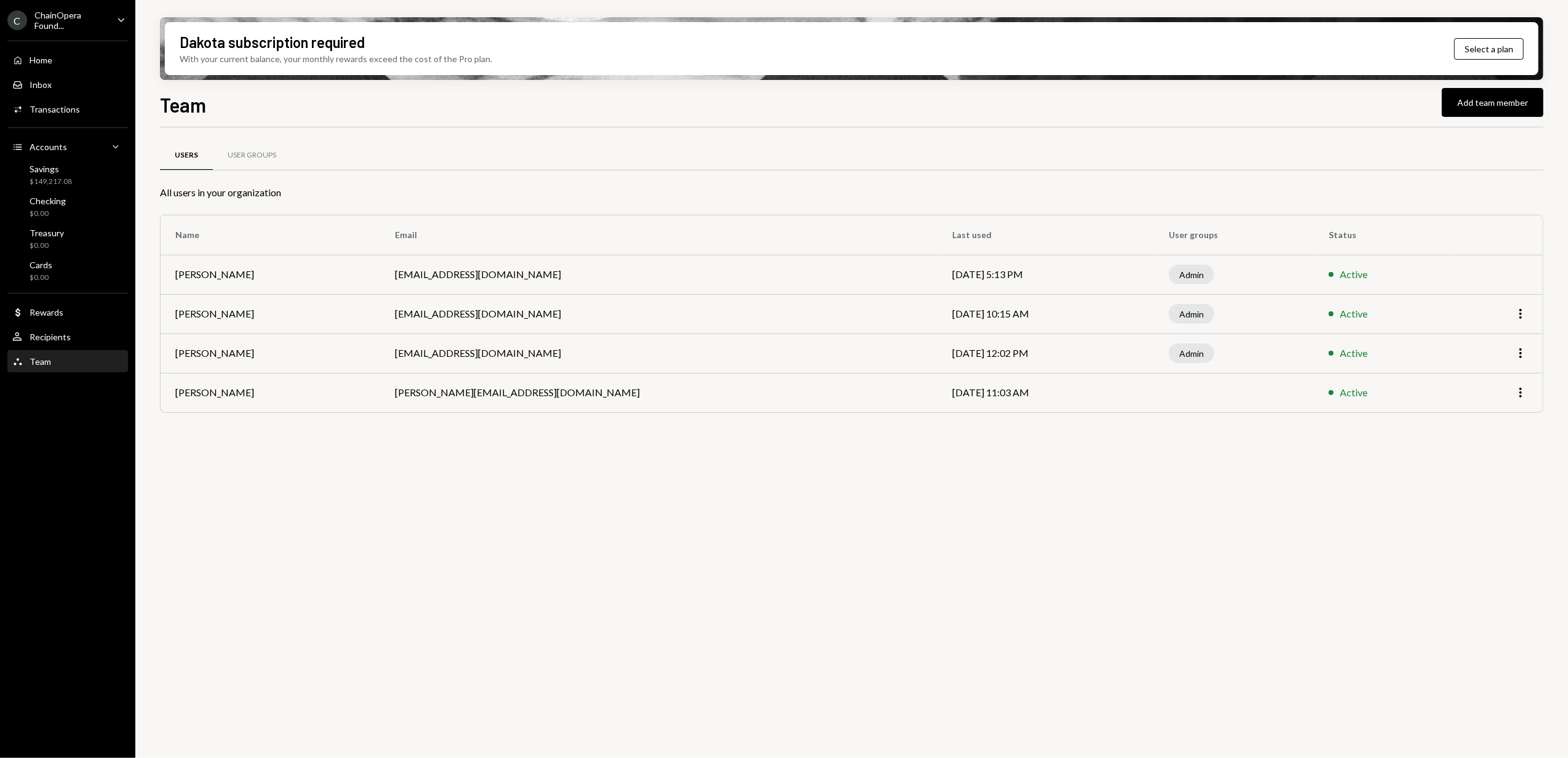
click at [674, 528] on div "Users User Groups All users in your organization Name Email Last used User grou…" at bounding box center [852, 450] width 1383 height 645
click at [48, 22] on div "ChainOpera Found..." at bounding box center [71, 20] width 73 height 21
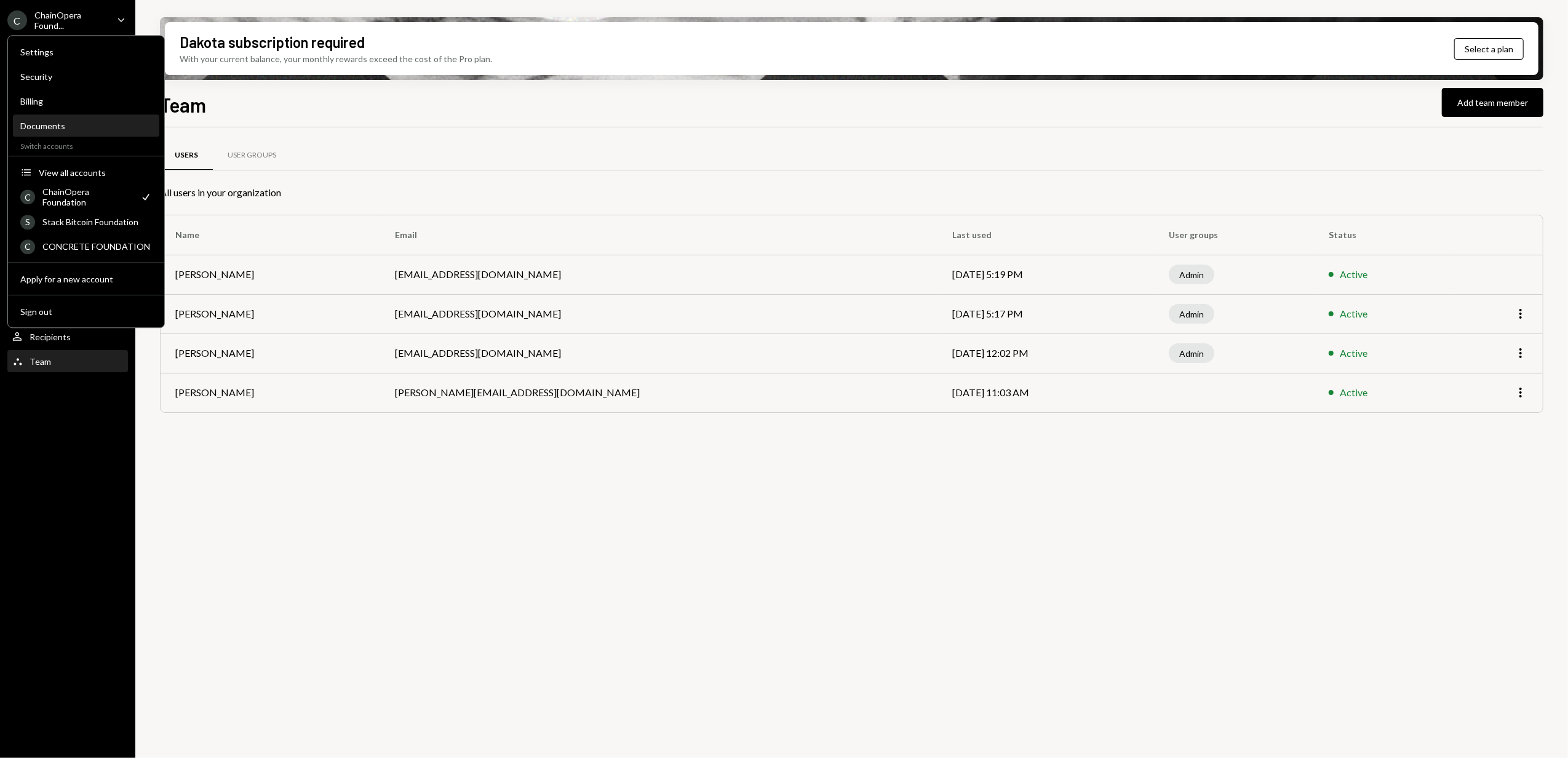
click at [45, 129] on div "Documents" at bounding box center [86, 126] width 132 height 11
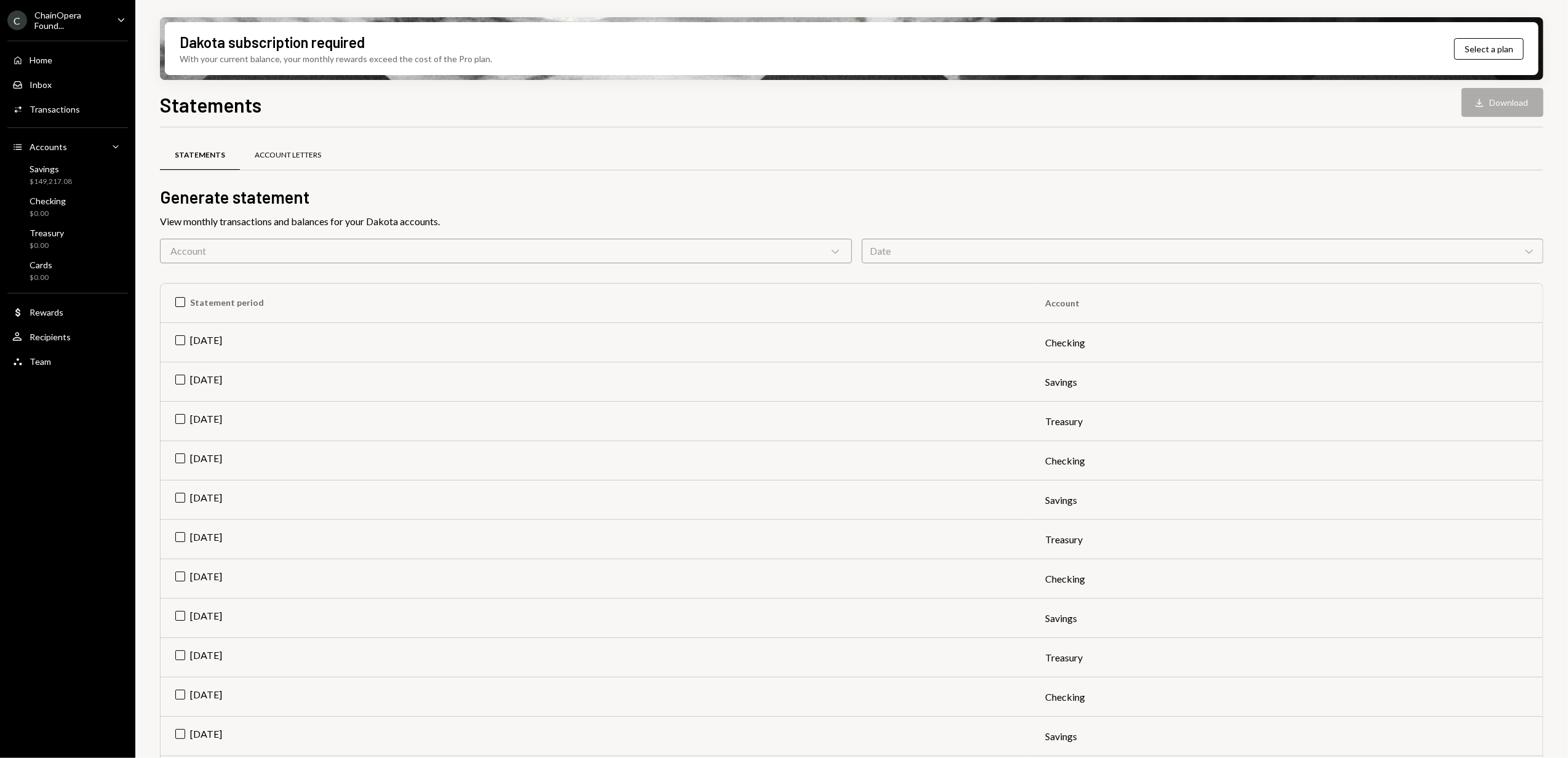
click at [271, 160] on div "Account Letters" at bounding box center [288, 156] width 67 height 11
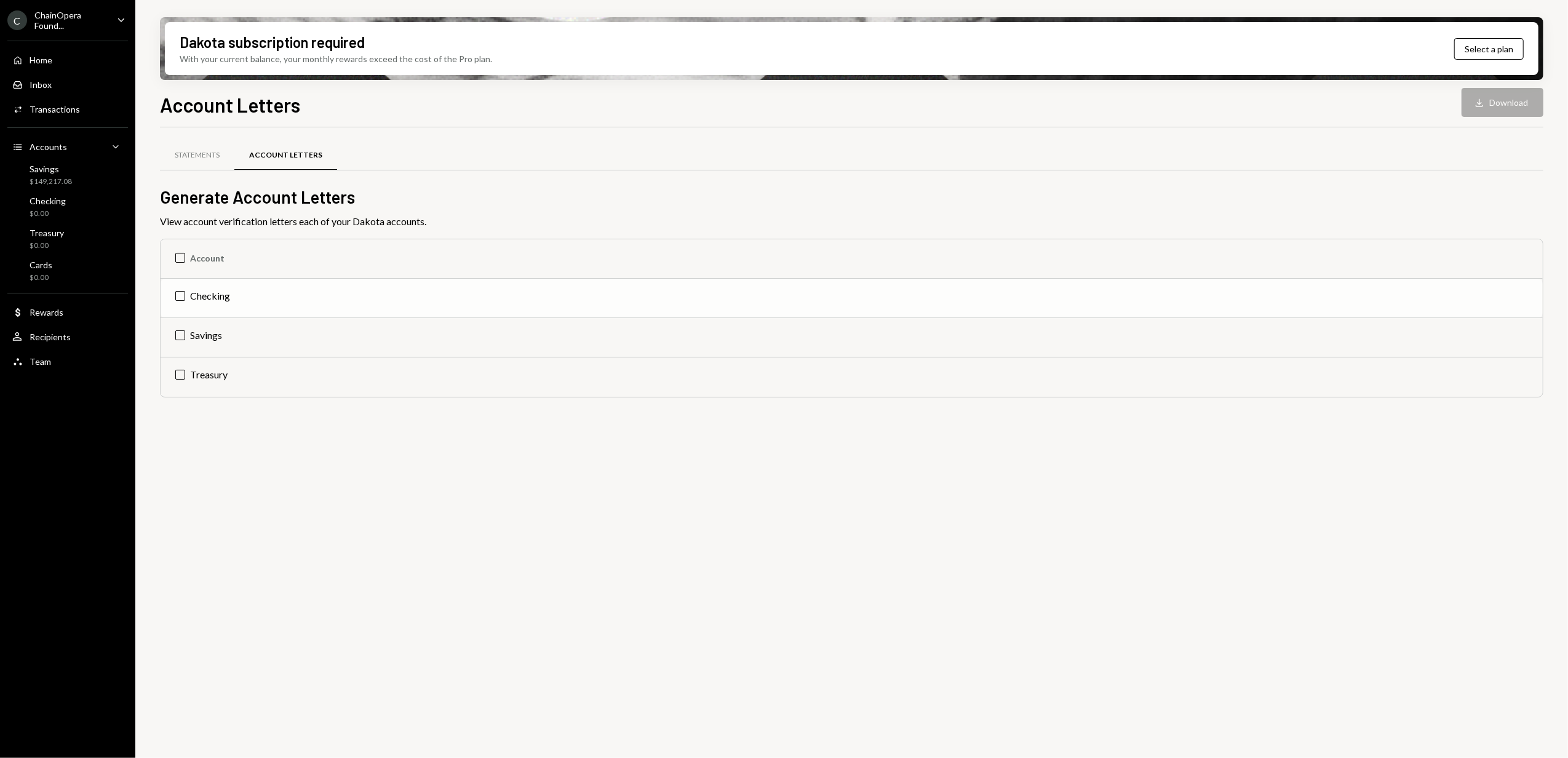
click at [173, 295] on td "Checking" at bounding box center [851, 298] width 1382 height 39
click at [181, 298] on td "Check Checking" at bounding box center [851, 298] width 1382 height 39
click at [185, 335] on td "Savings" at bounding box center [851, 338] width 1382 height 39
click at [1511, 104] on button "Download Download" at bounding box center [1502, 103] width 82 height 29
click at [50, 117] on div "Activities Transactions" at bounding box center [67, 109] width 110 height 21
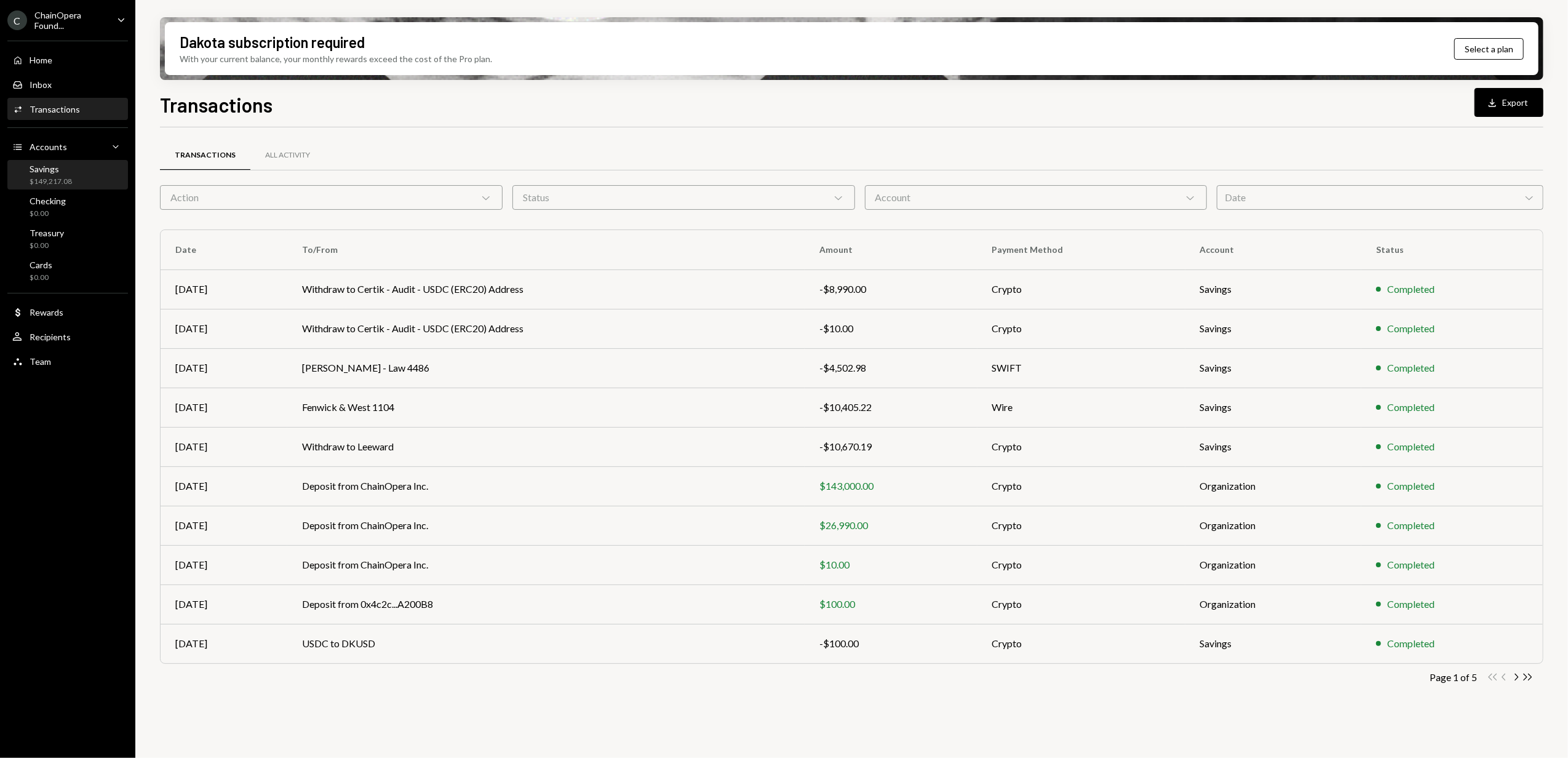
click at [45, 176] on div "$149,217.08" at bounding box center [51, 182] width 42 height 11
